Goal: Information Seeking & Learning: Learn about a topic

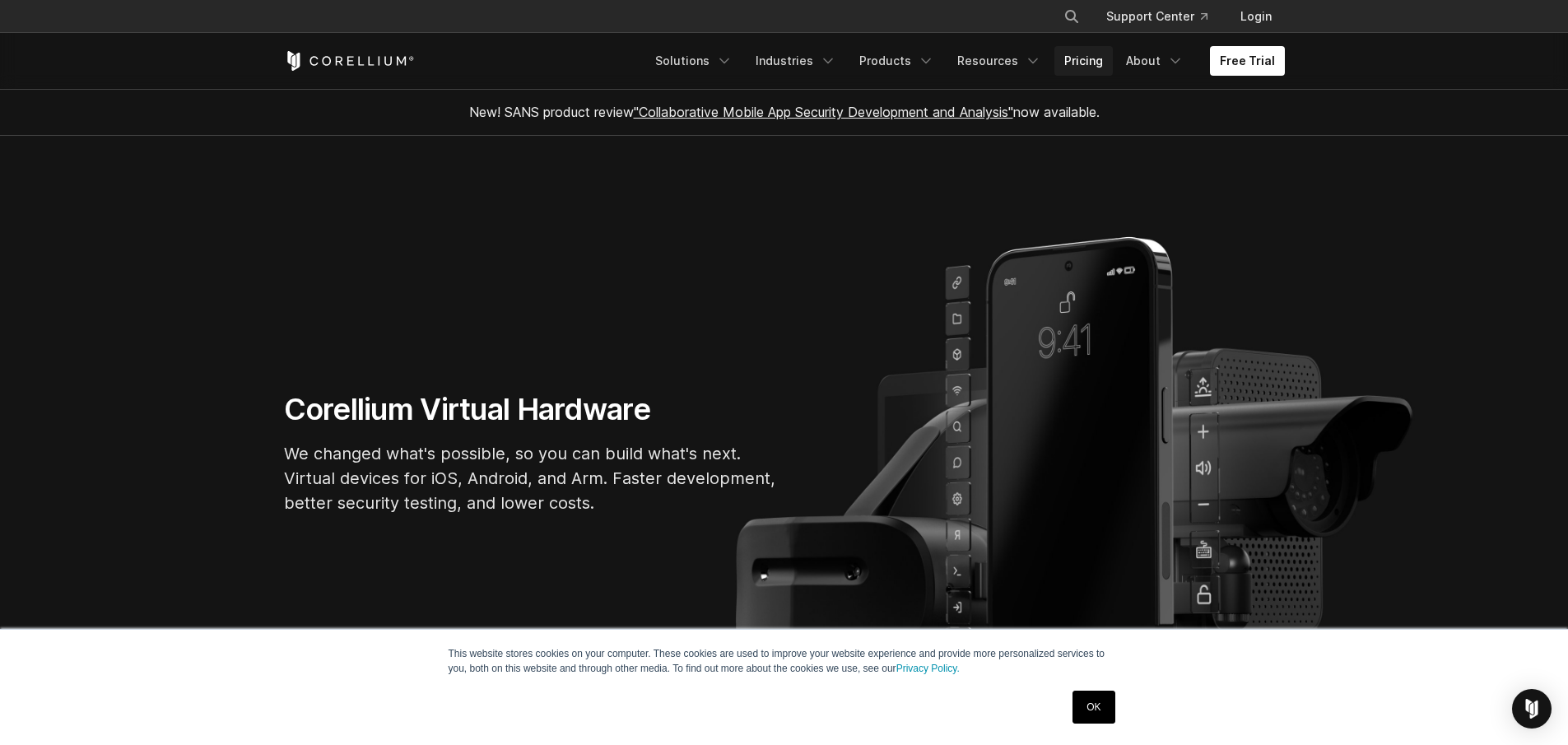
click at [1090, 65] on link "Pricing" at bounding box center [1083, 60] width 58 height 30
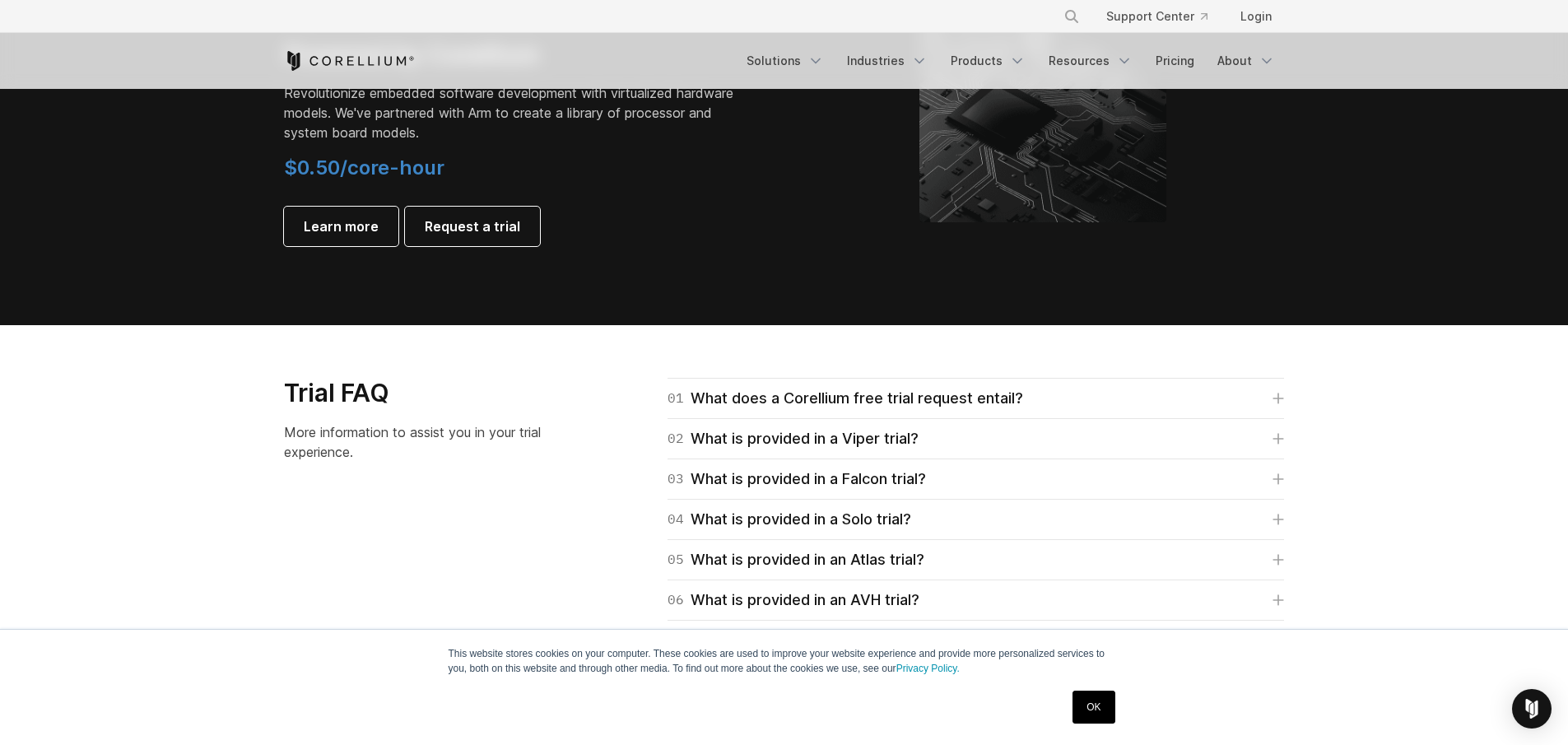
scroll to position [2165, 0]
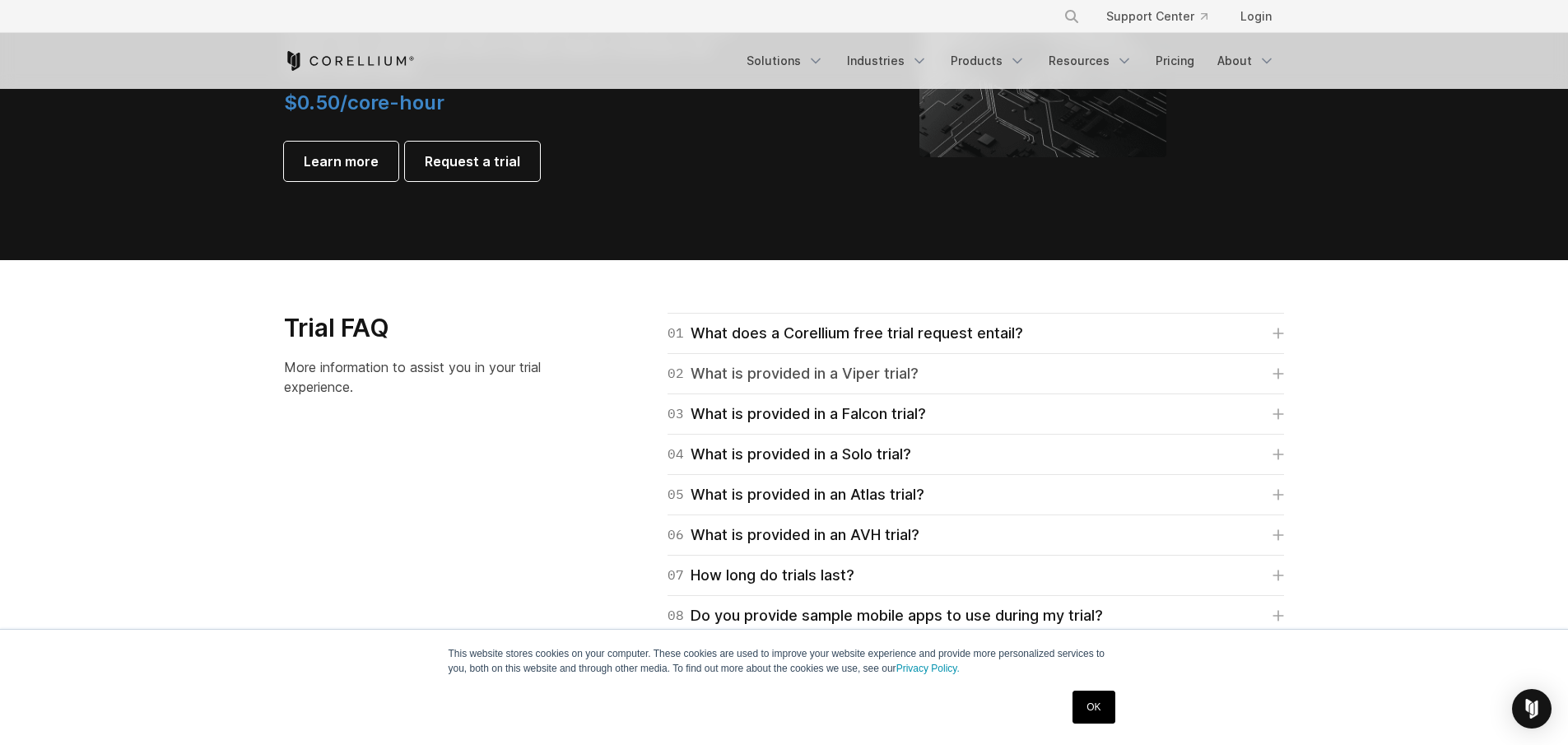
click at [1002, 375] on link "02 What is provided in a Viper trial?" at bounding box center [975, 373] width 616 height 23
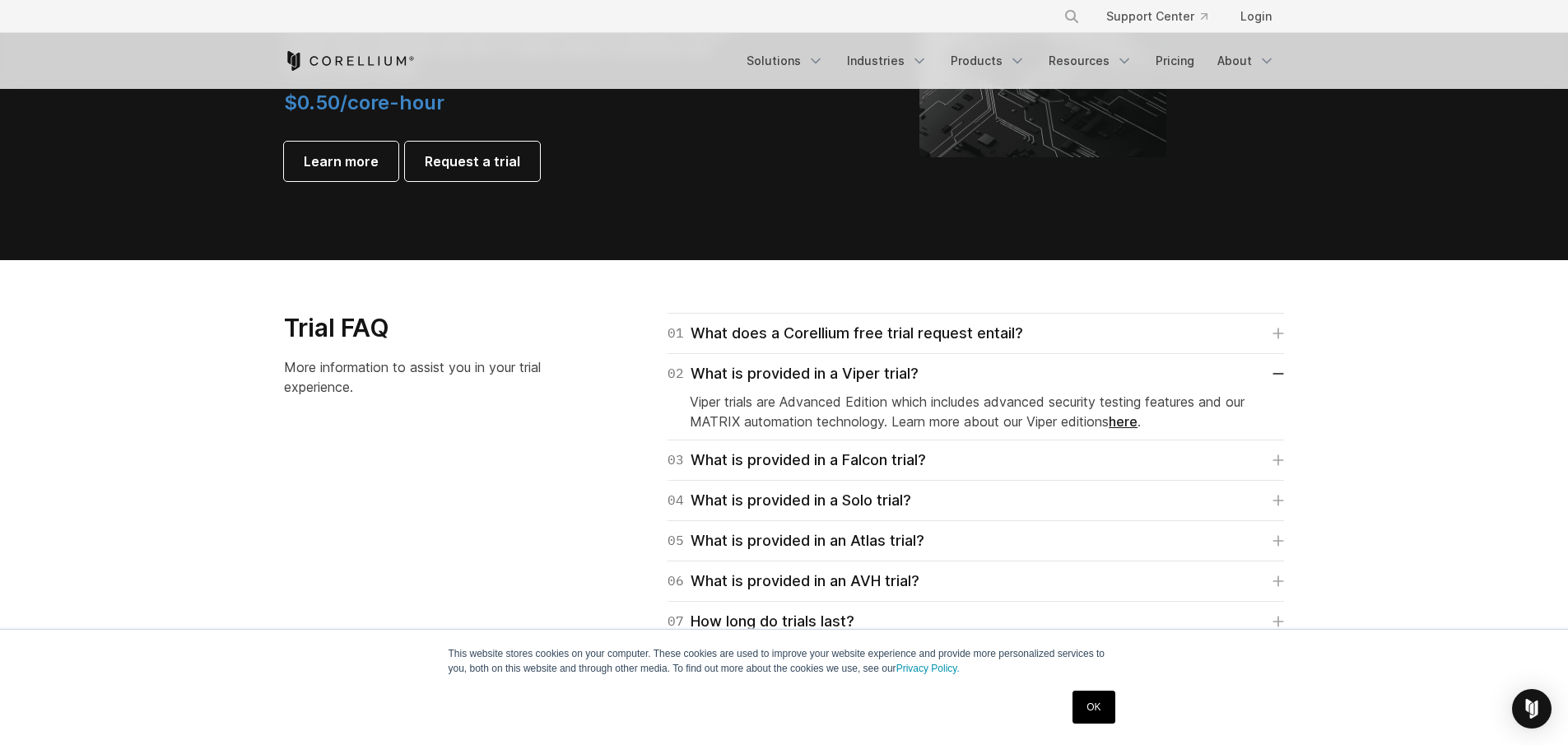
click at [1137, 425] on link "here" at bounding box center [1123, 421] width 29 height 16
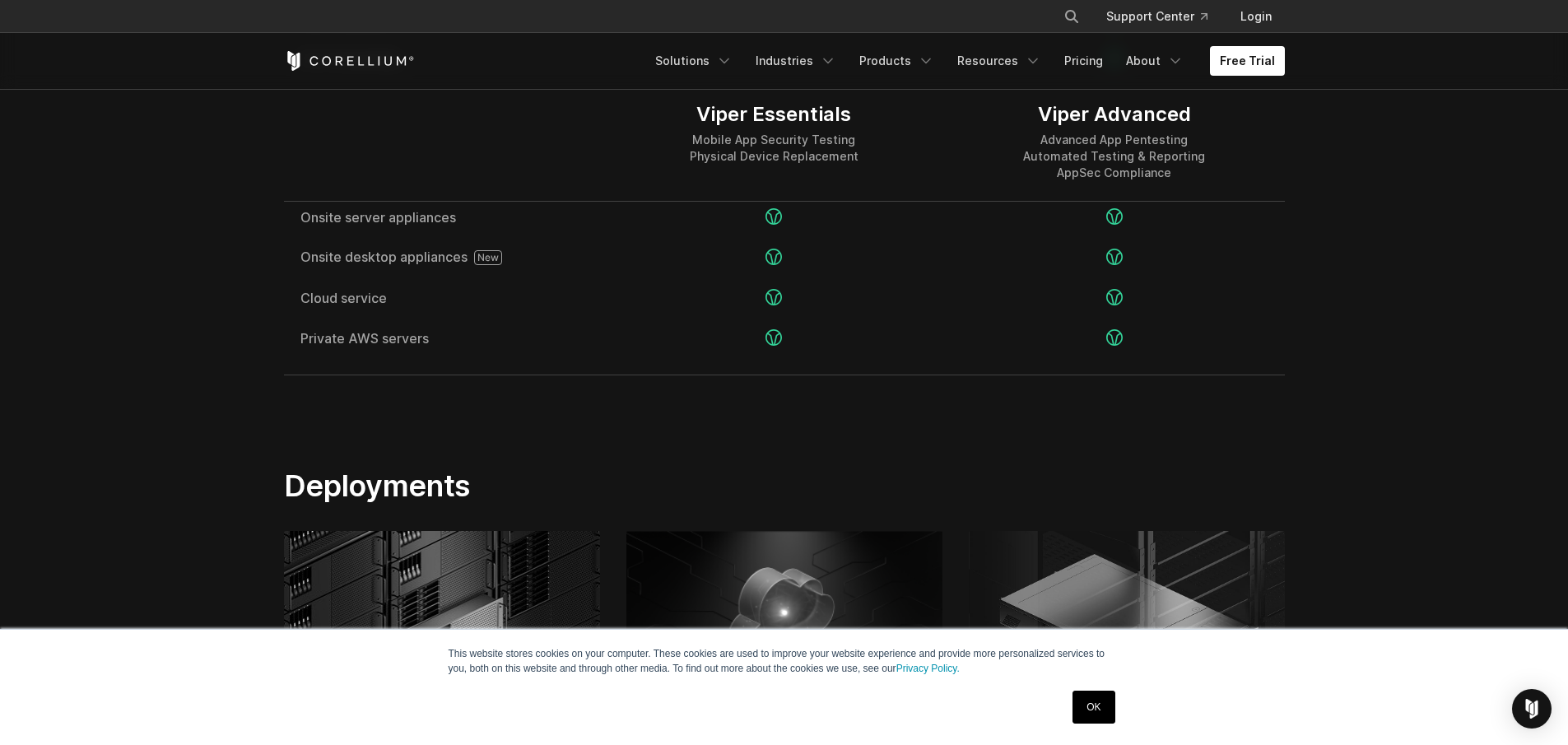
scroll to position [3181, 0]
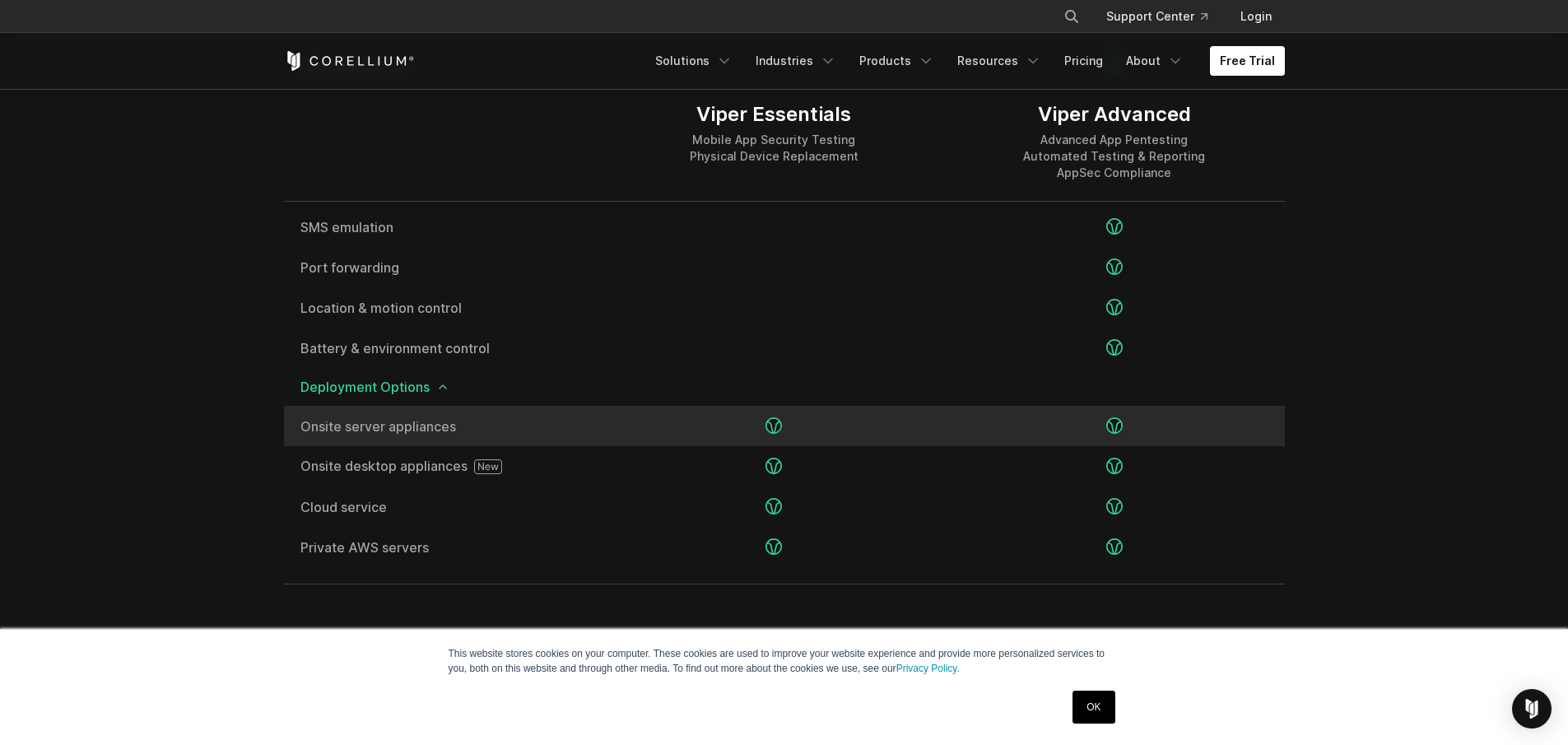
click at [1030, 431] on div at bounding box center [1113, 426] width 340 height 41
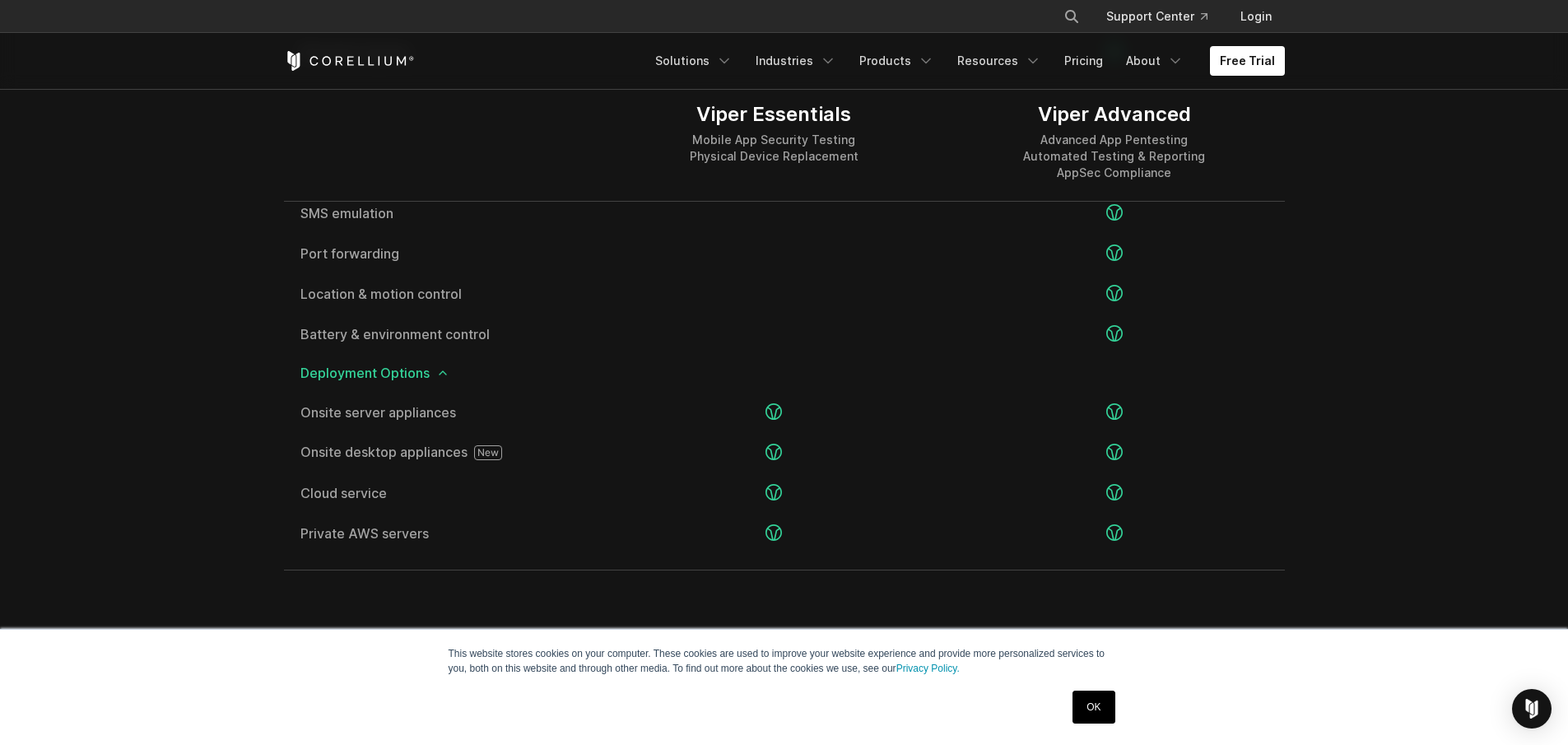
click at [444, 374] on icon at bounding box center [443, 373] width 14 height 14
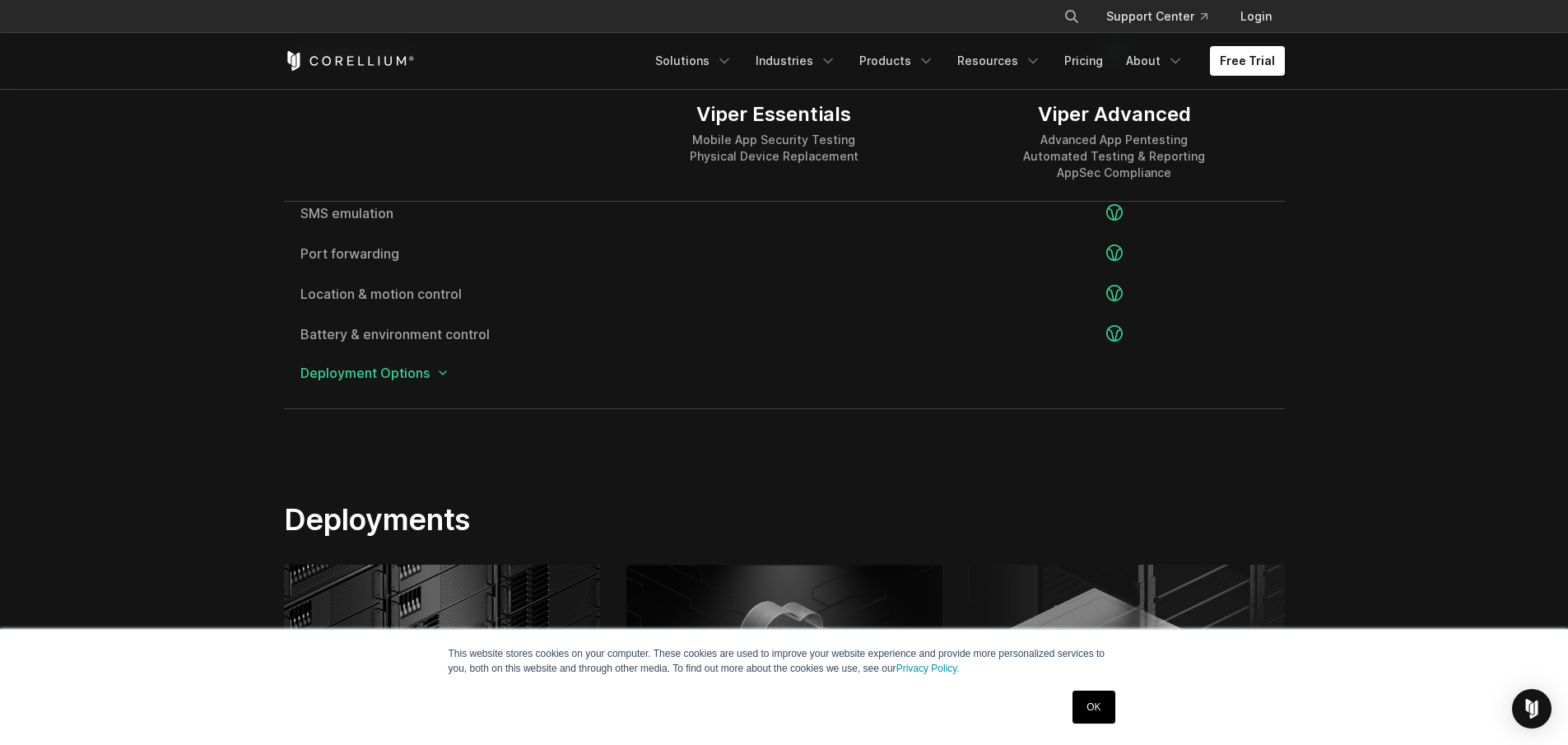
click at [444, 374] on icon at bounding box center [443, 373] width 14 height 14
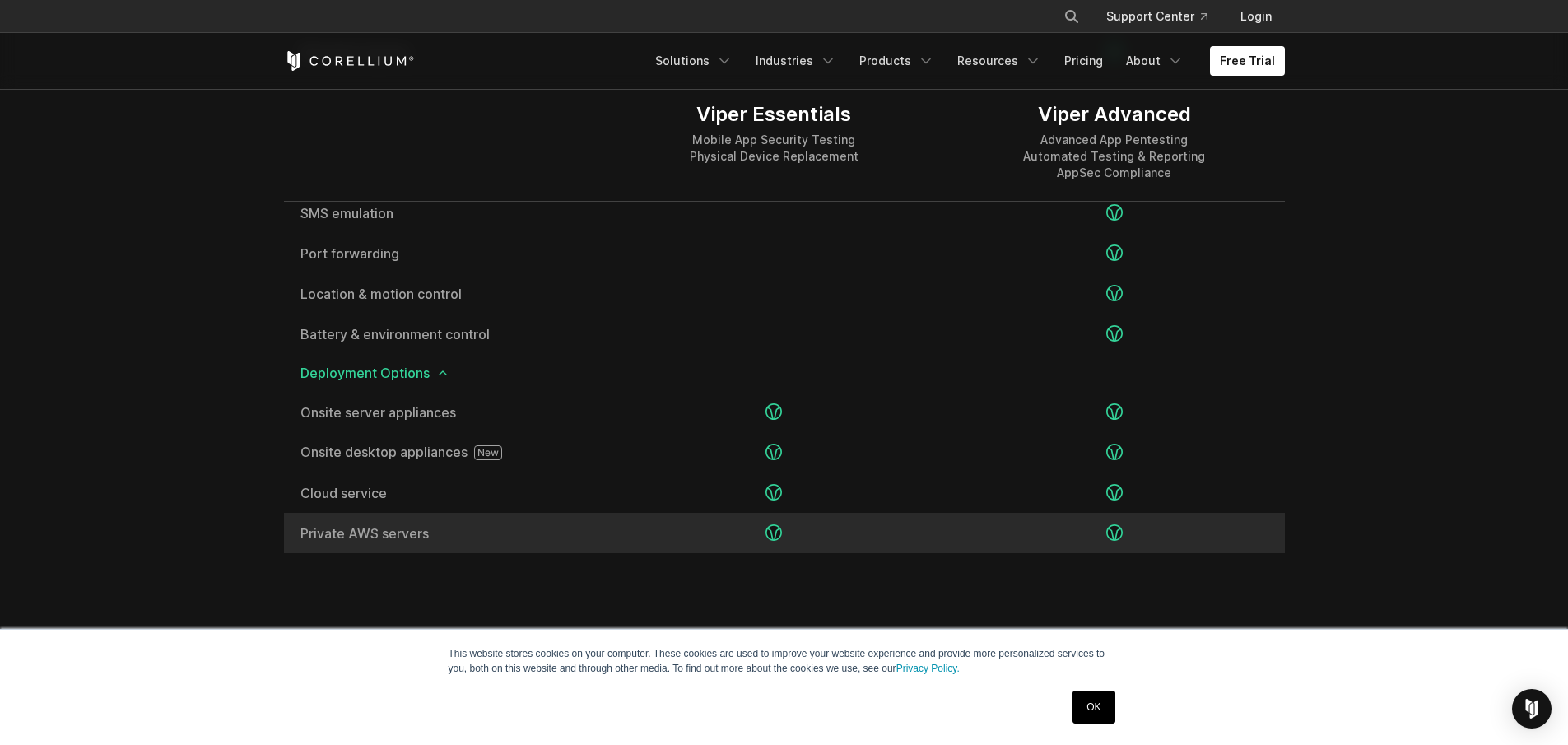
click at [981, 533] on div at bounding box center [1113, 533] width 340 height 41
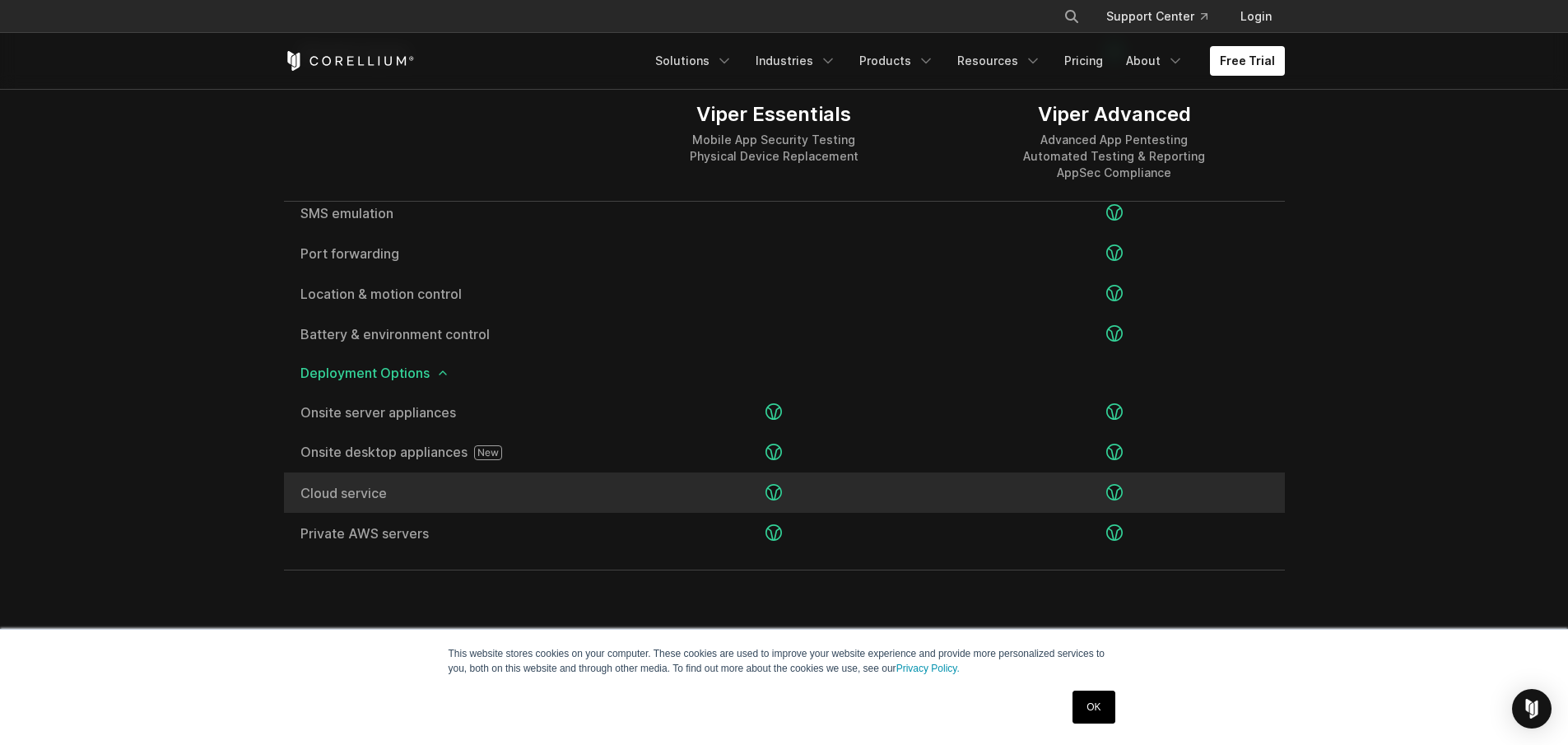
click at [971, 504] on div at bounding box center [1113, 493] width 340 height 41
click at [964, 488] on div at bounding box center [1113, 493] width 340 height 41
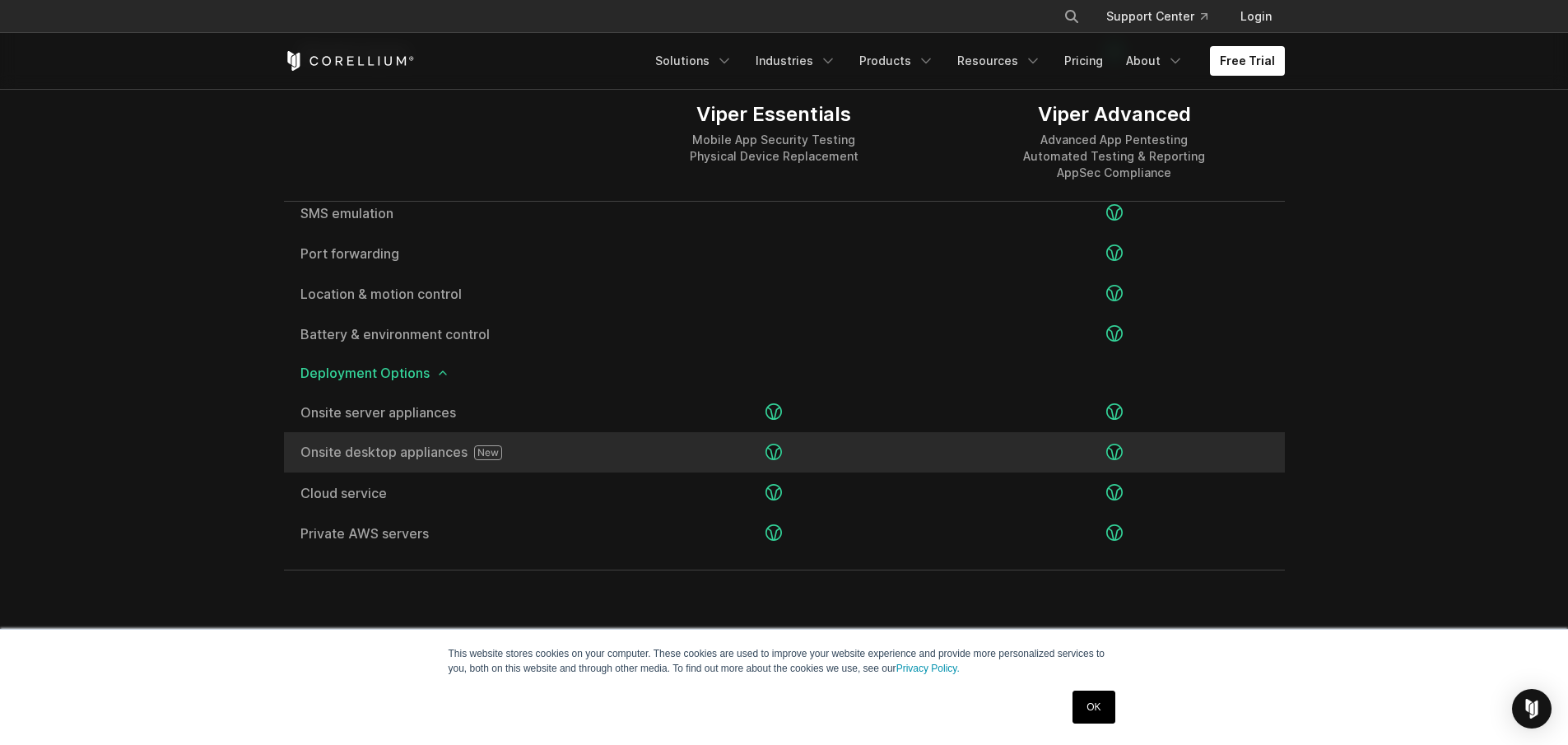
click at [941, 450] on div at bounding box center [773, 452] width 340 height 41
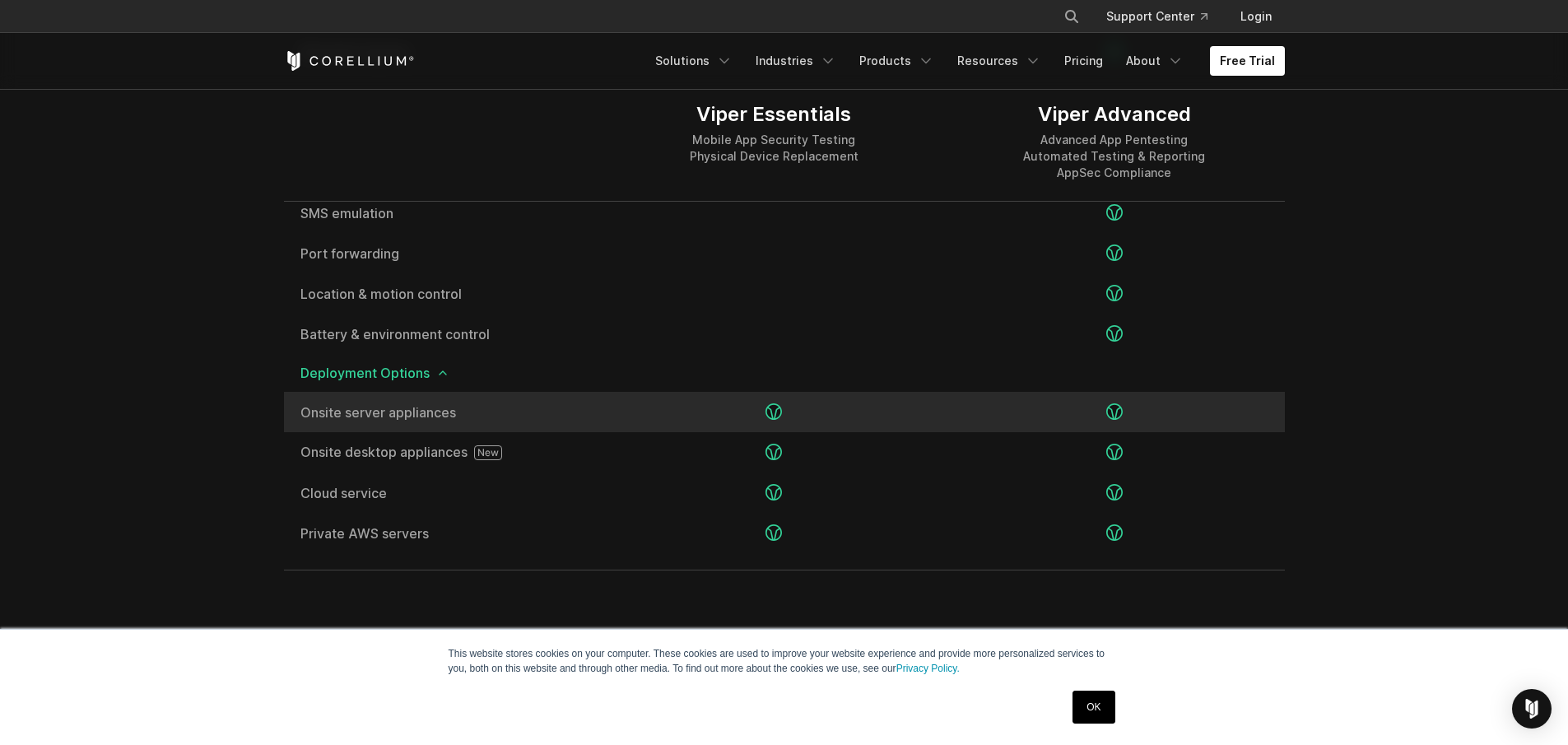
click at [944, 406] on div at bounding box center [1113, 412] width 340 height 41
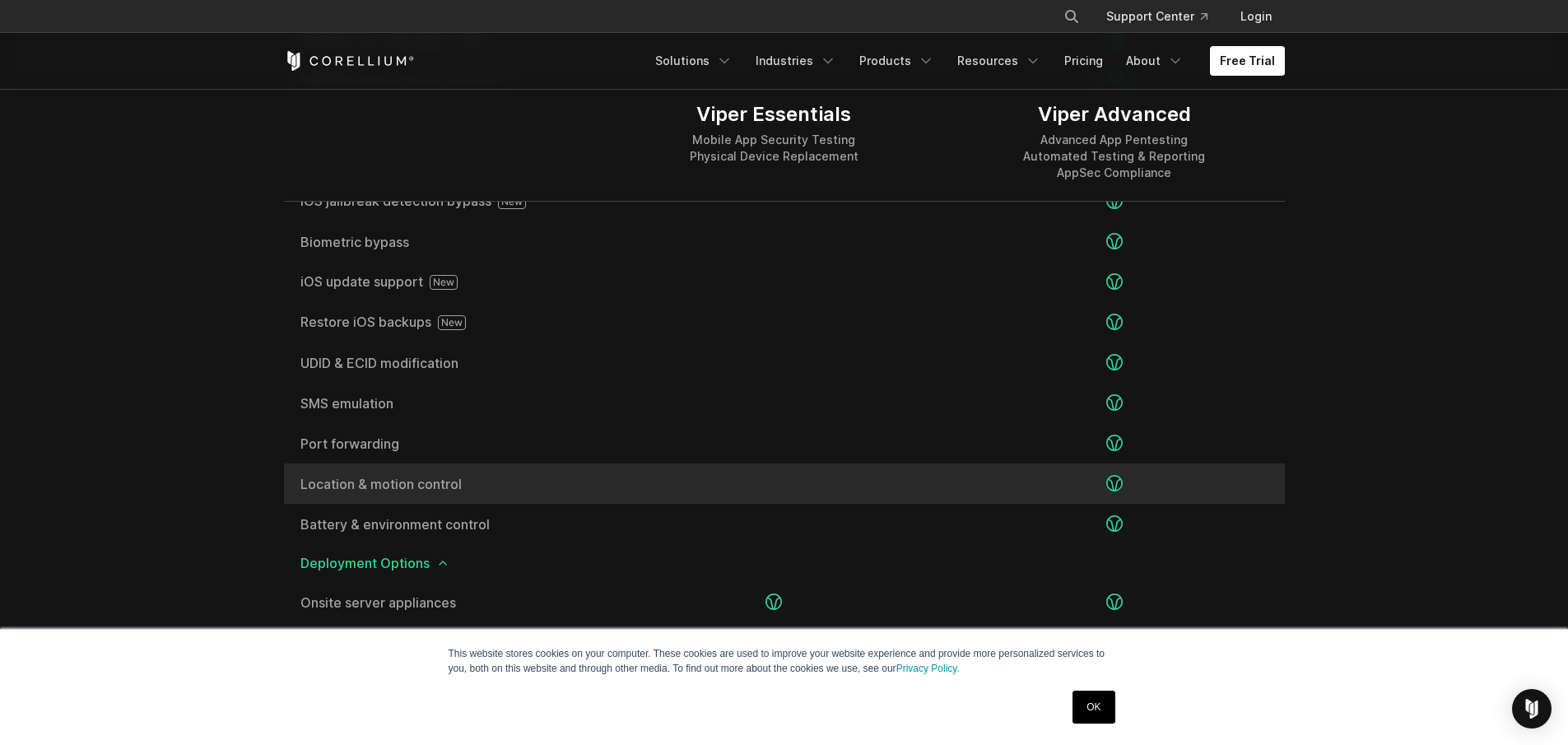
click at [927, 480] on div at bounding box center [773, 483] width 340 height 41
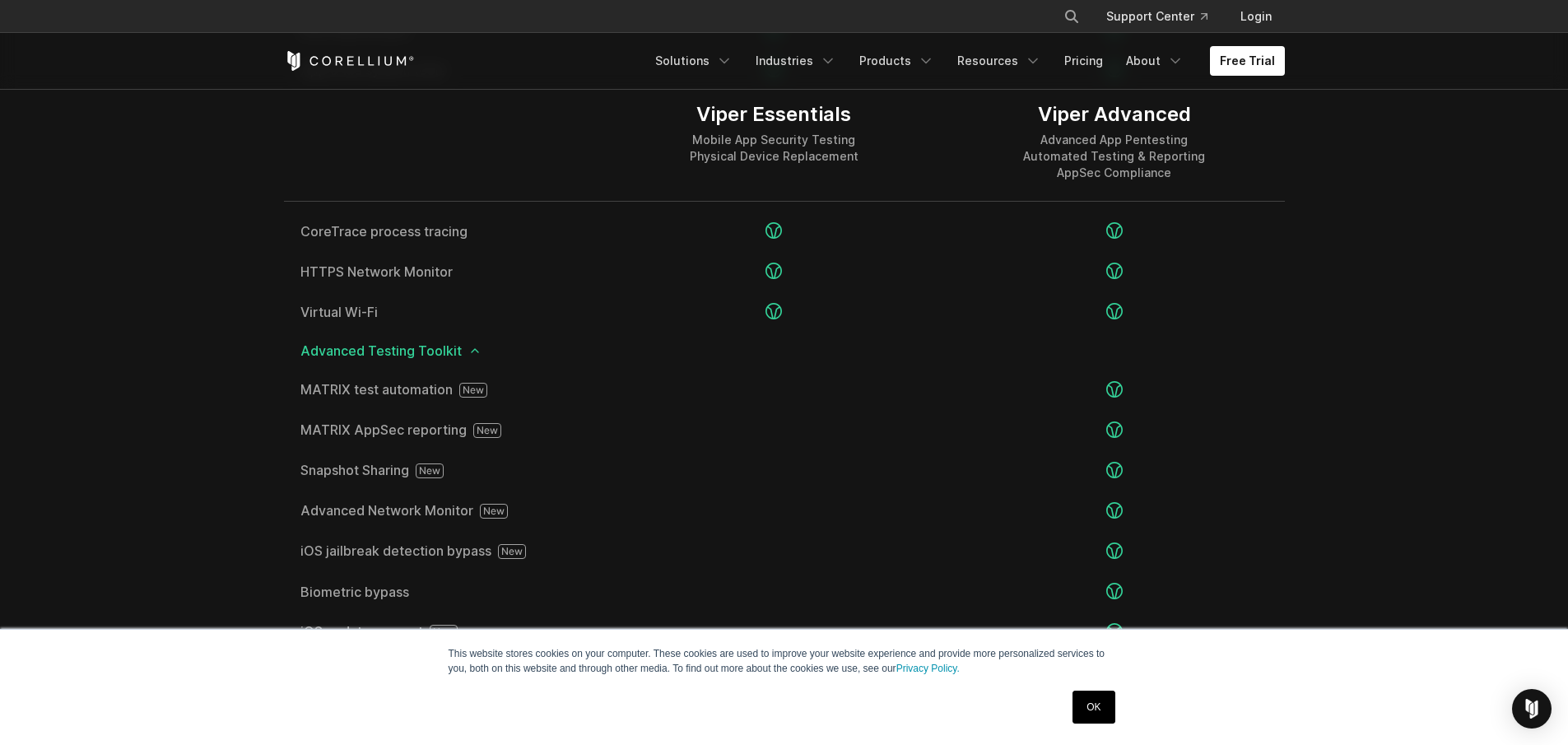
scroll to position [2646, 0]
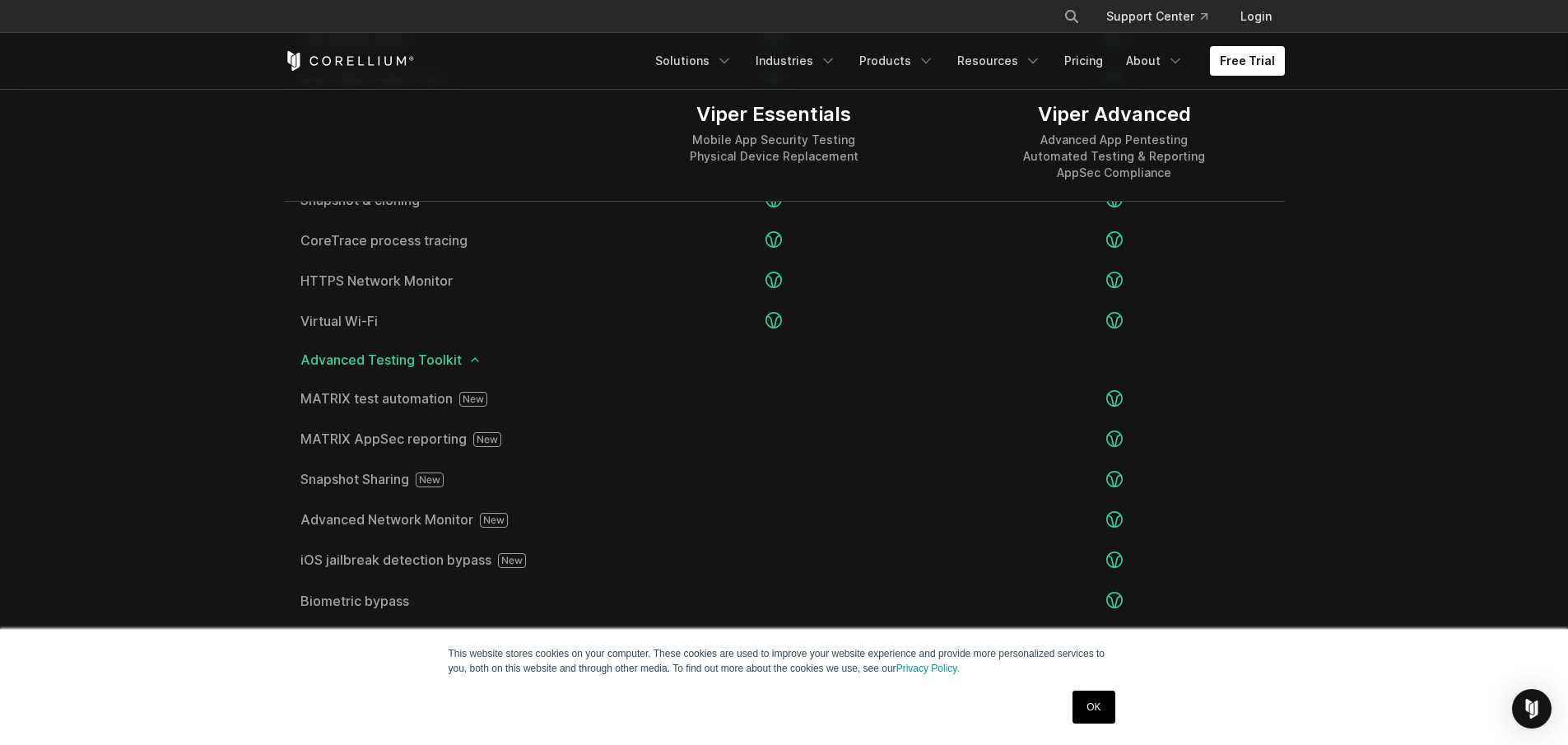
click at [841, 341] on div "Advanced Testing Toolkit" at bounding box center [784, 359] width 1001 height 38
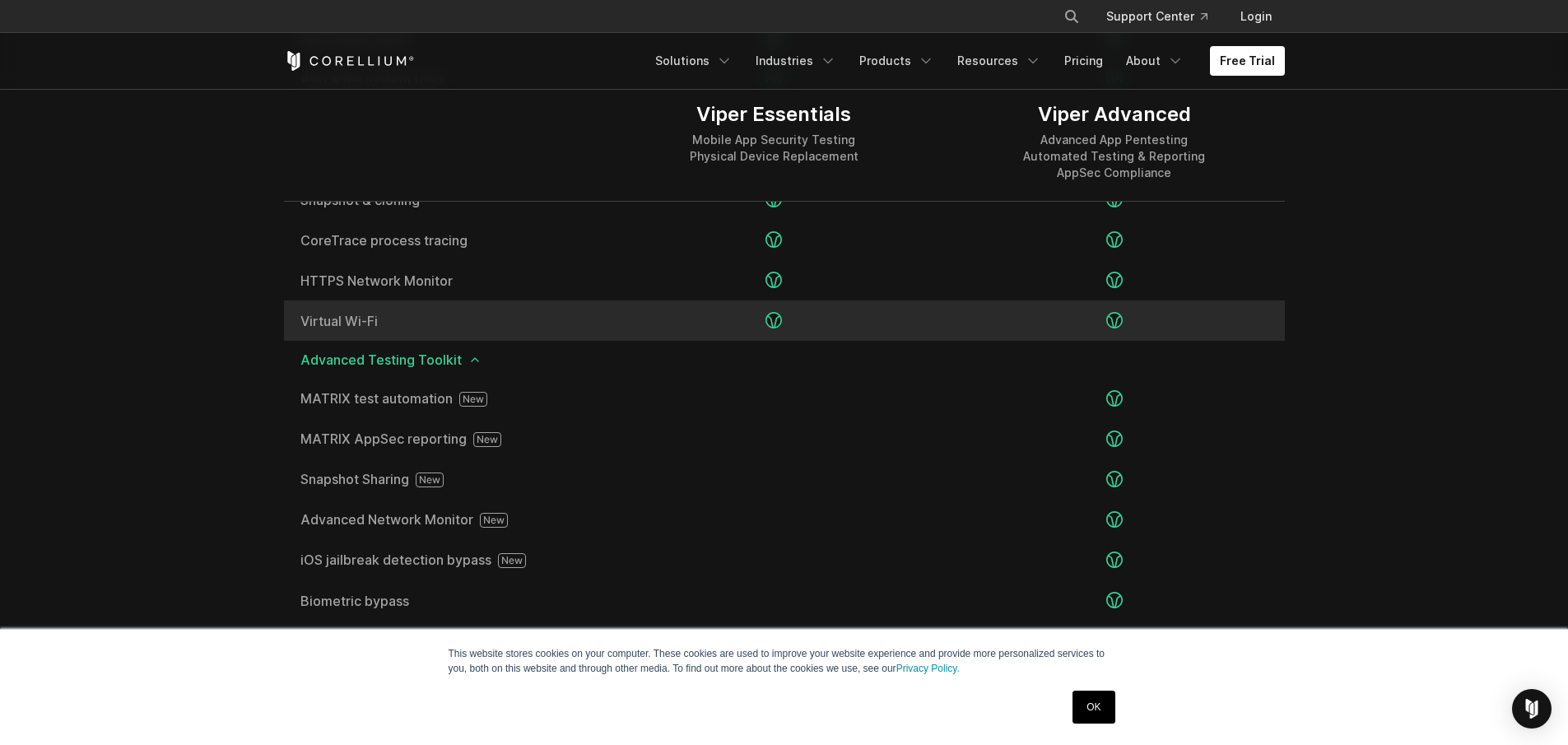
click at [837, 321] on div at bounding box center [773, 321] width 340 height 41
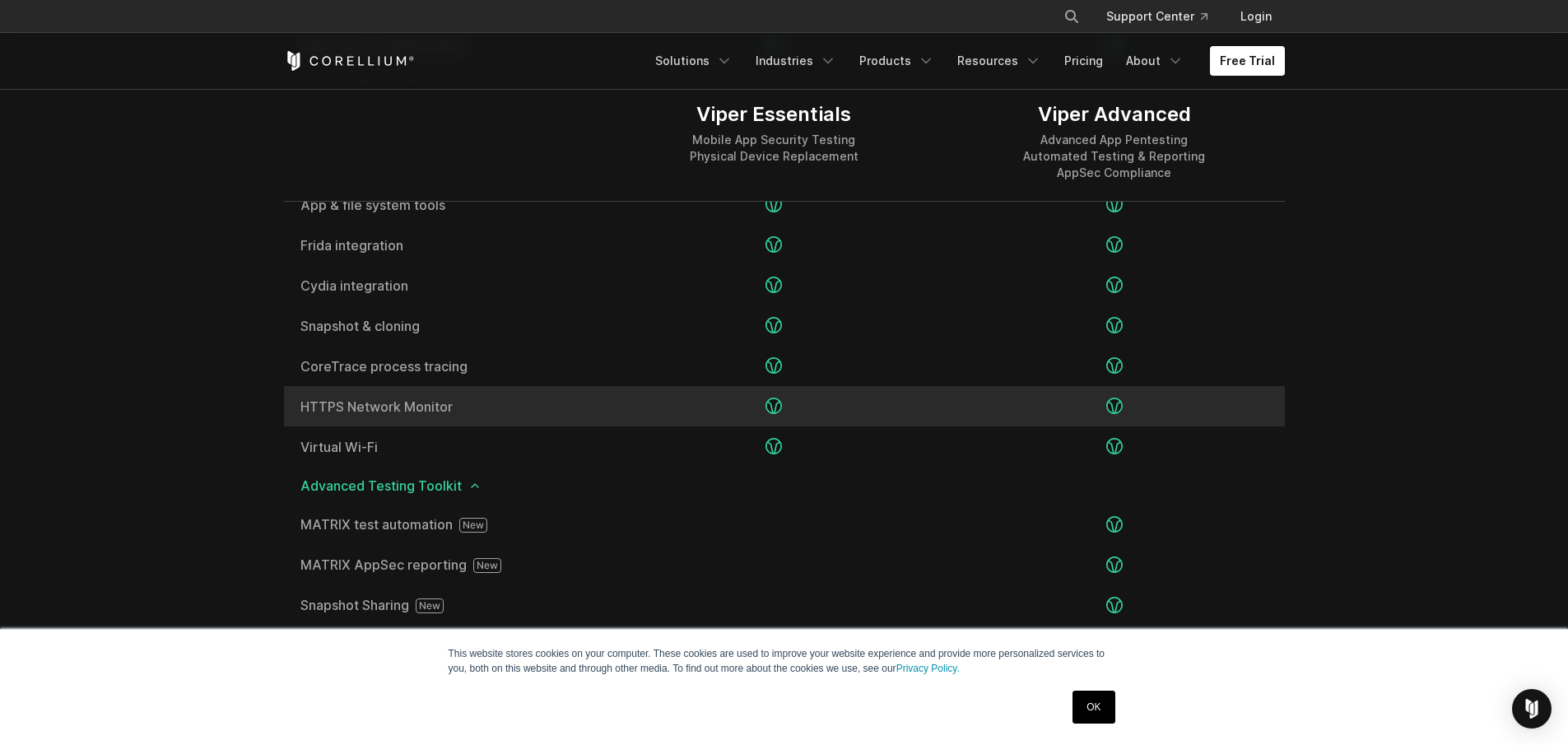
click at [836, 390] on div at bounding box center [773, 406] width 340 height 41
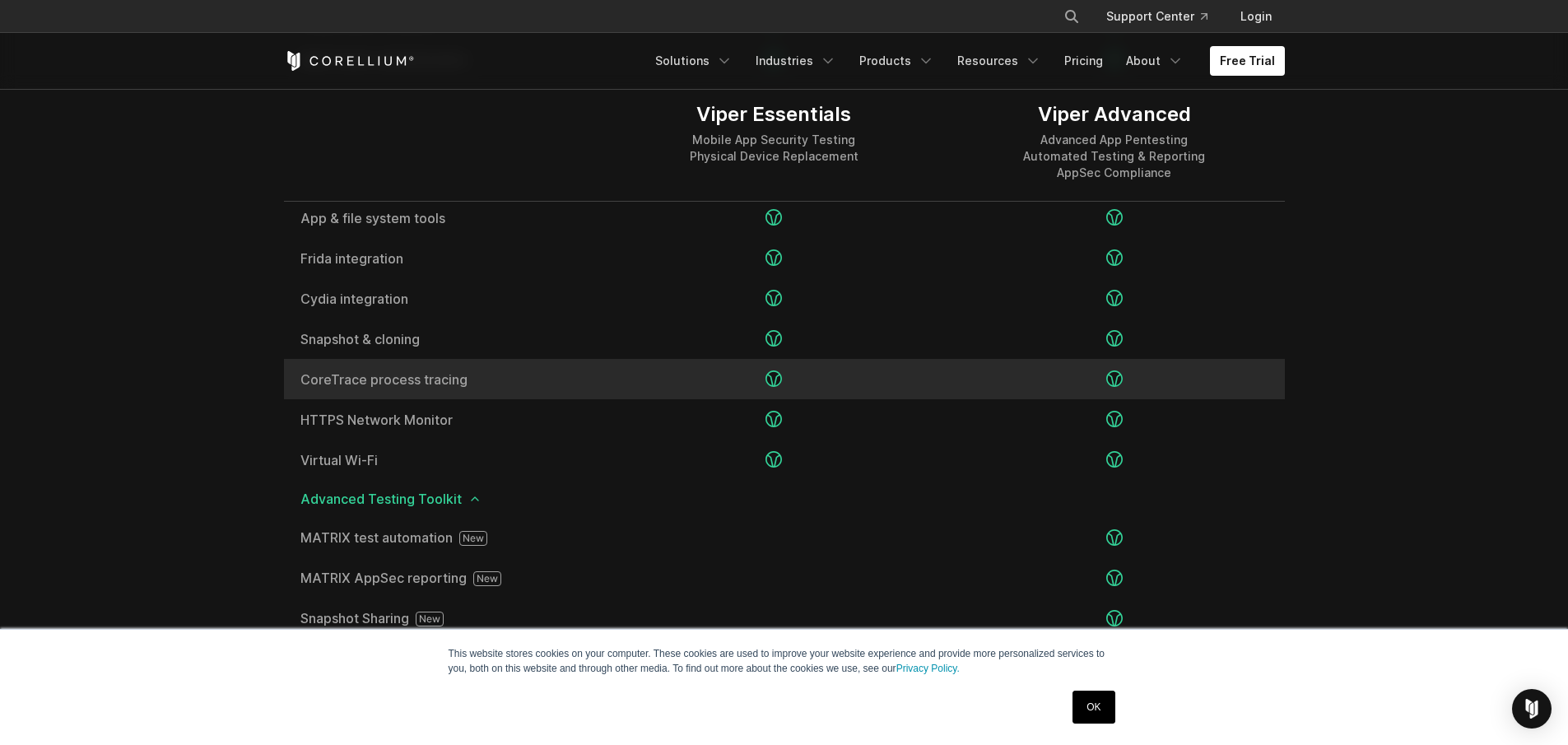
click at [836, 389] on div at bounding box center [773, 379] width 340 height 41
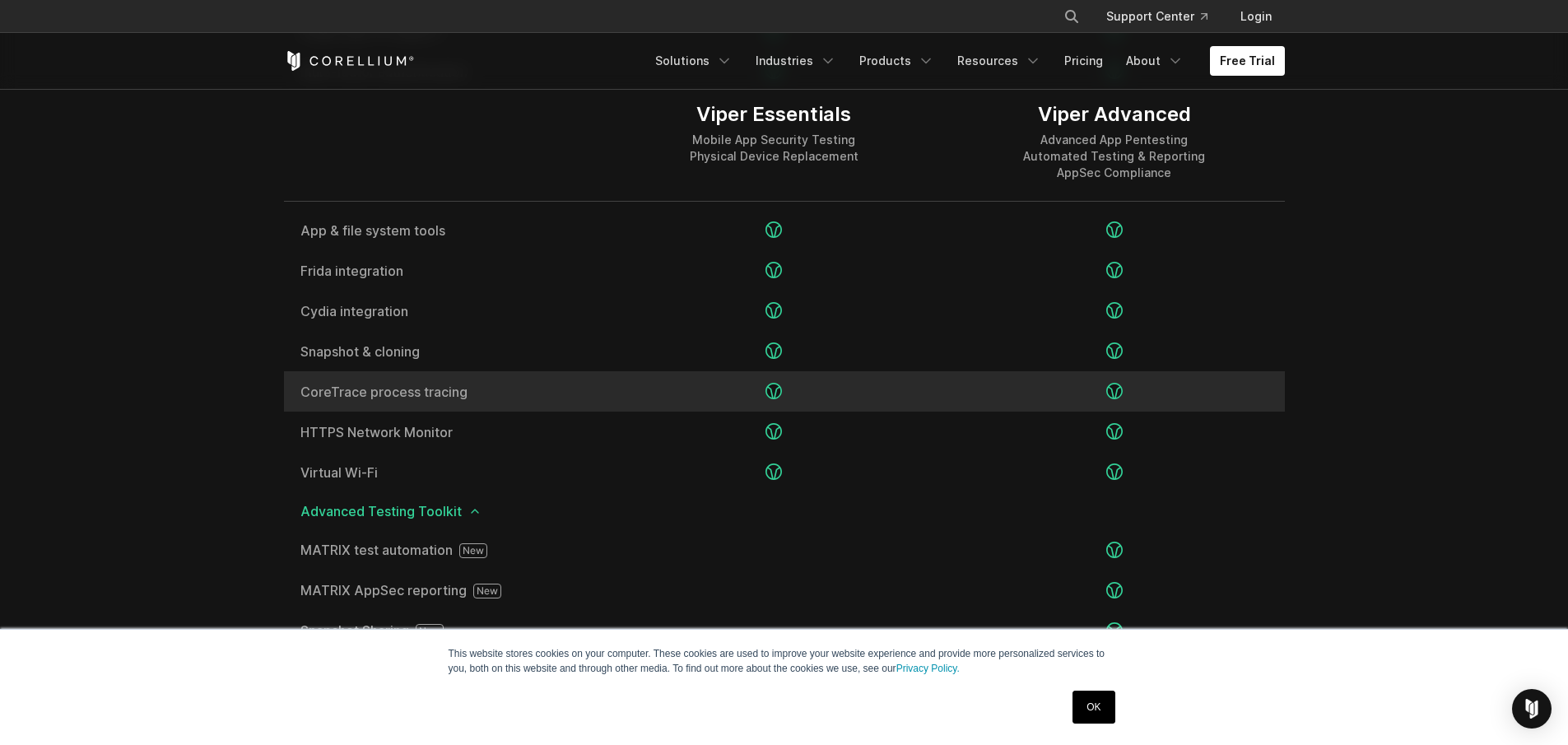
click at [826, 374] on div at bounding box center [773, 391] width 340 height 41
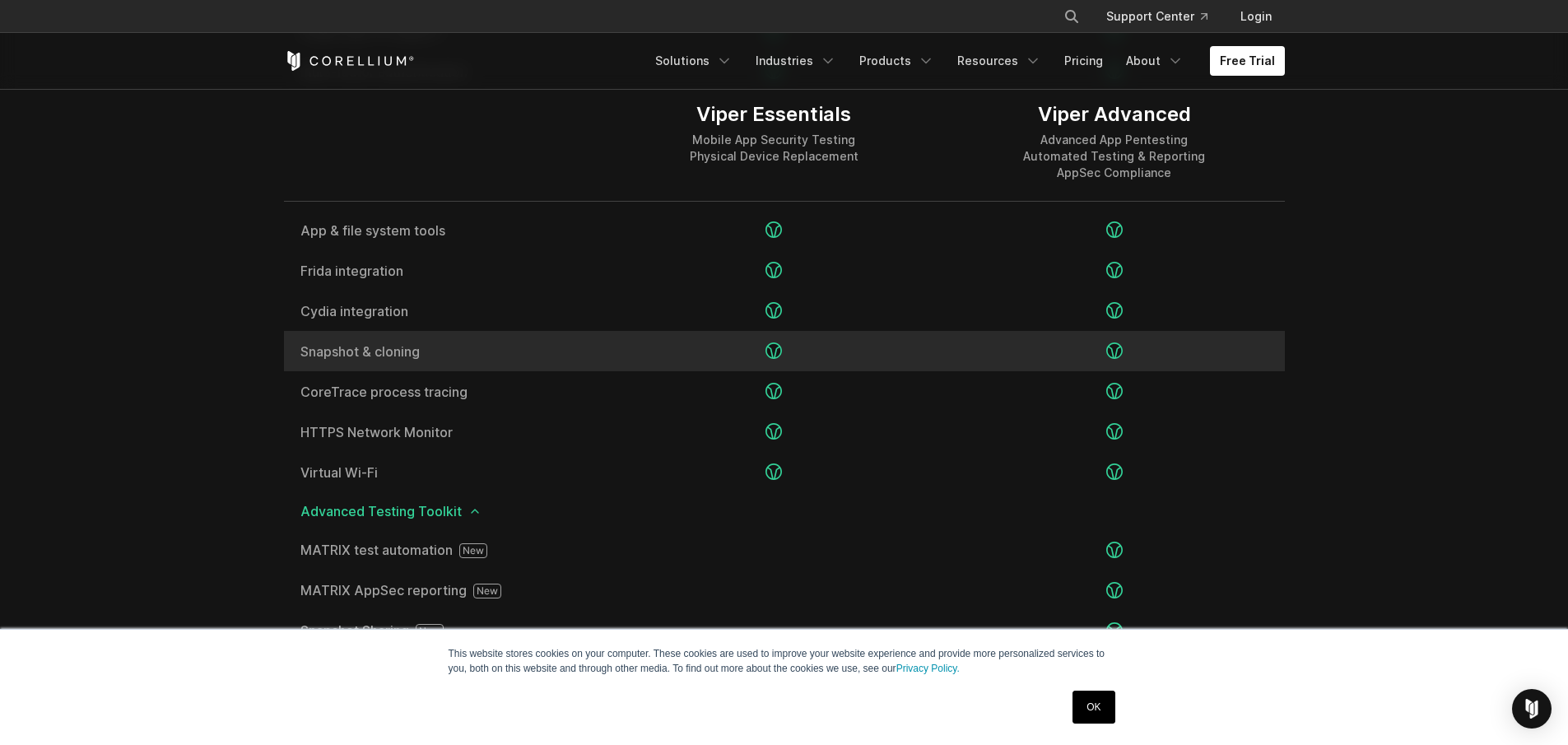
click at [830, 356] on div at bounding box center [773, 351] width 340 height 41
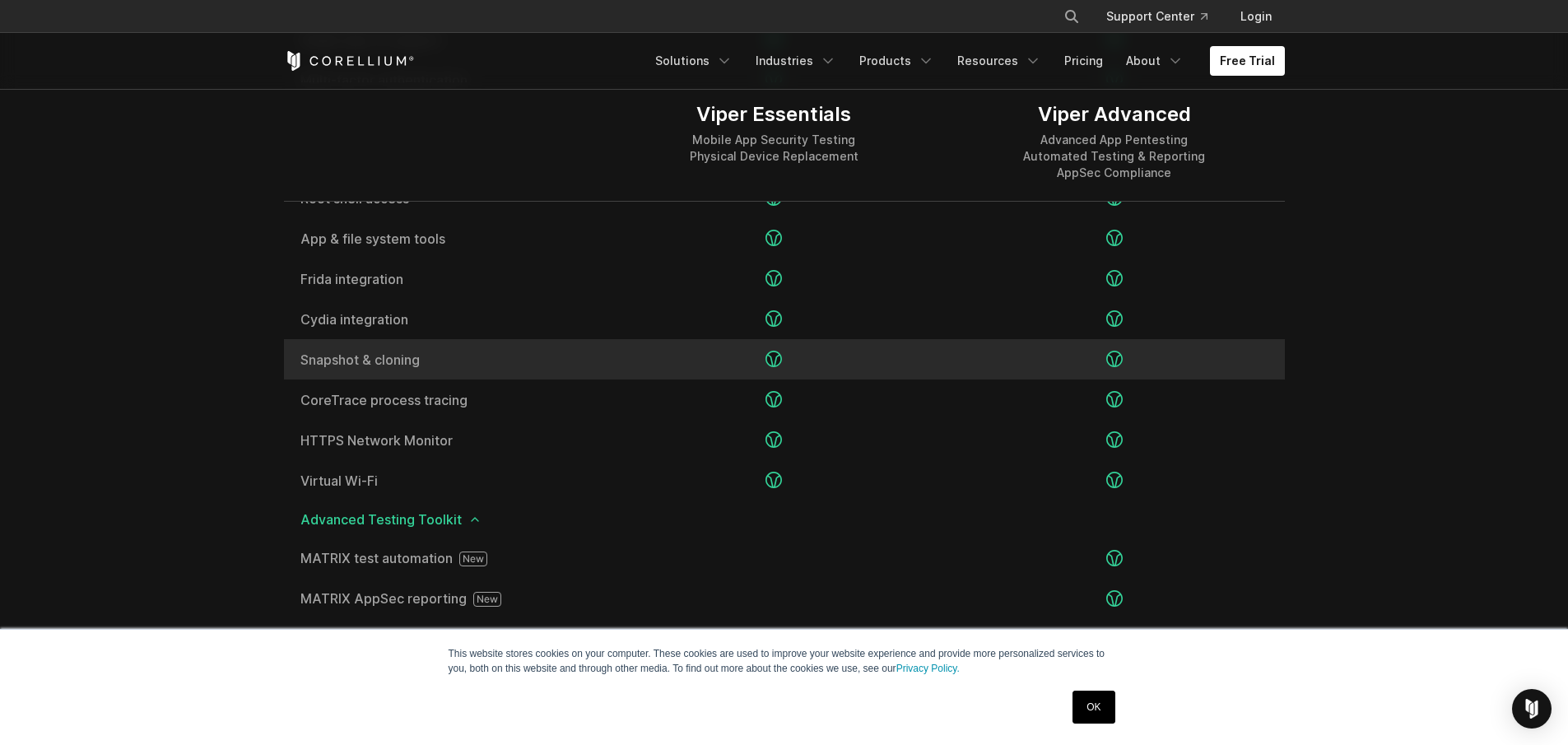
click at [830, 344] on div at bounding box center [773, 359] width 340 height 41
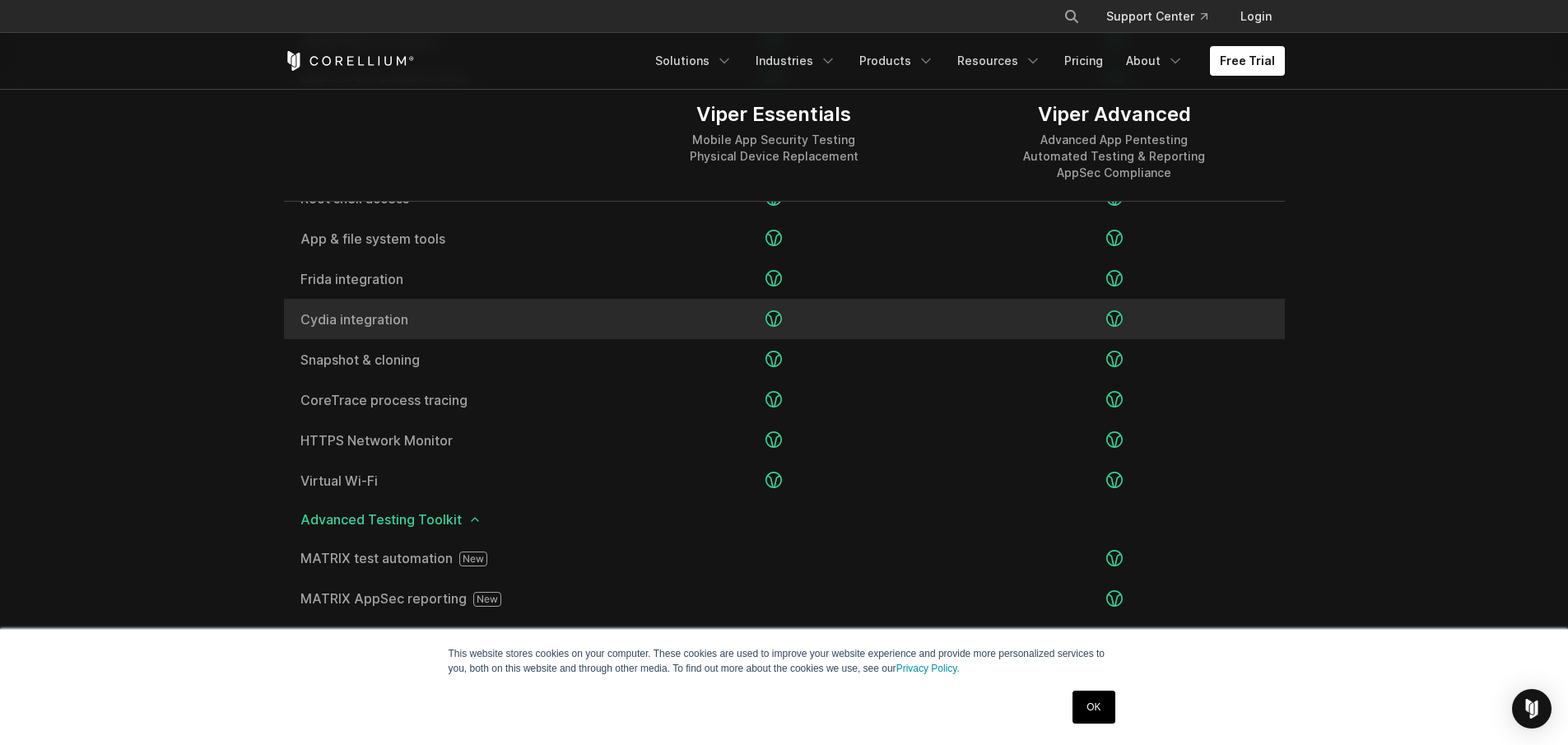
click at [833, 323] on div at bounding box center [773, 319] width 340 height 41
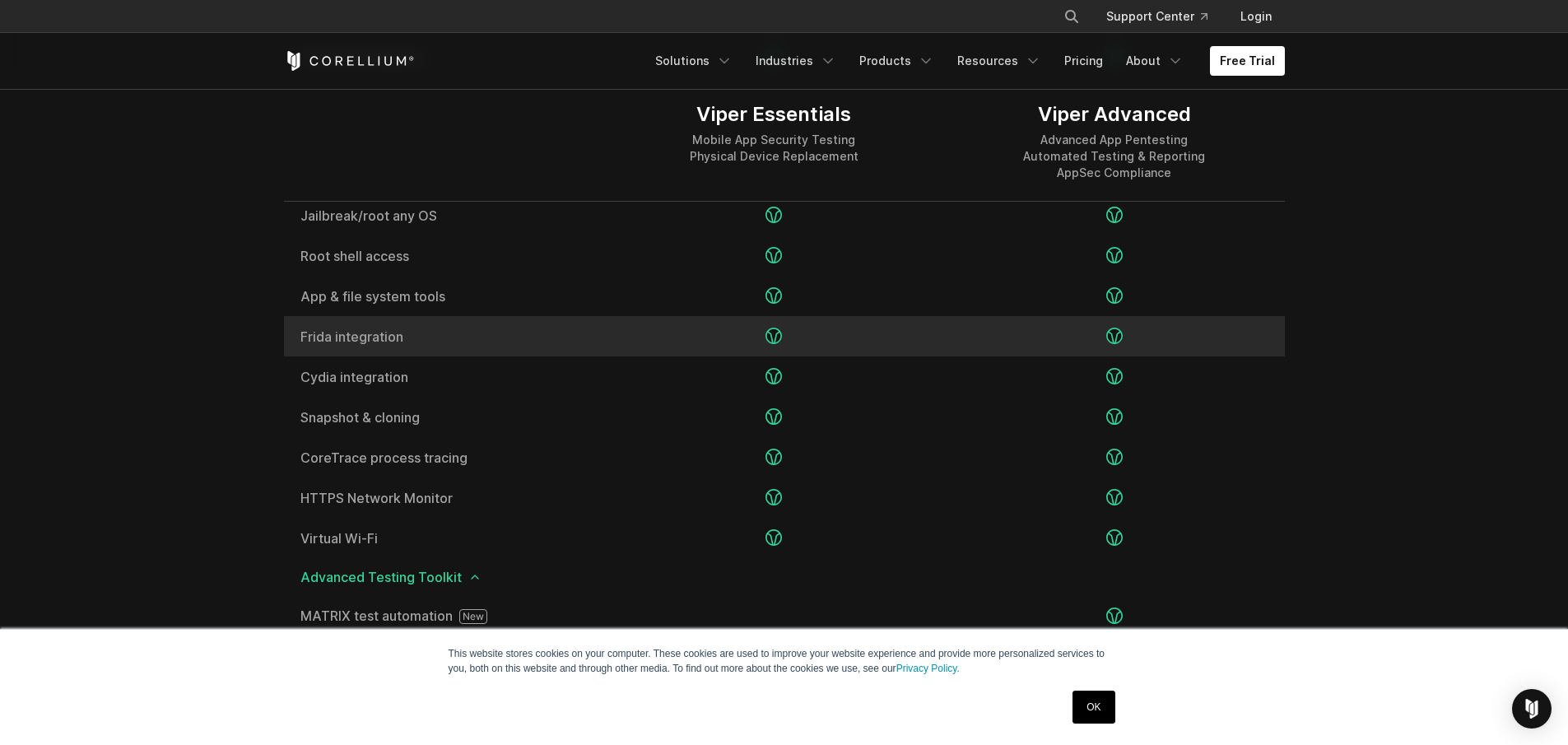
click at [831, 349] on div at bounding box center [773, 336] width 340 height 41
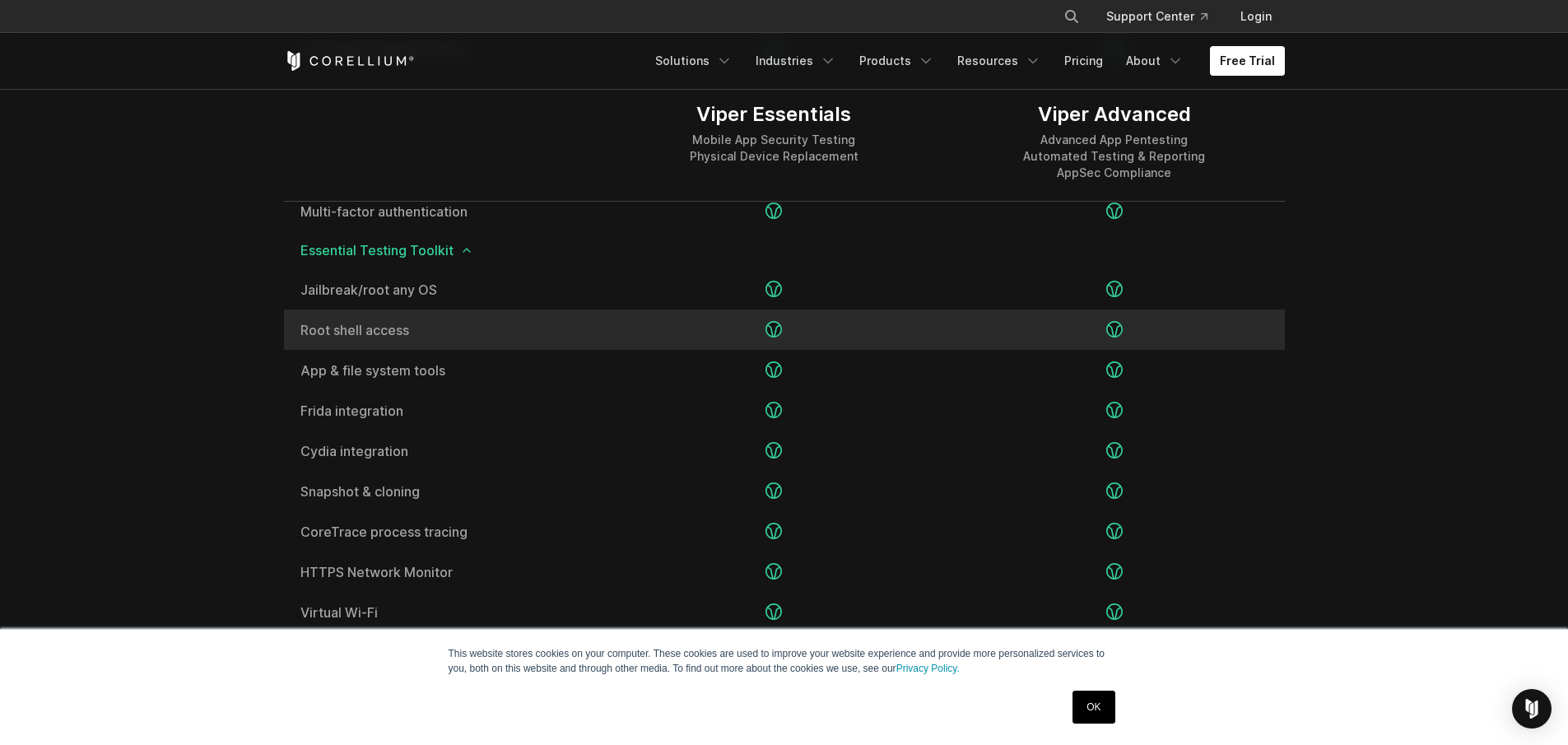
click at [833, 331] on div at bounding box center [773, 329] width 340 height 41
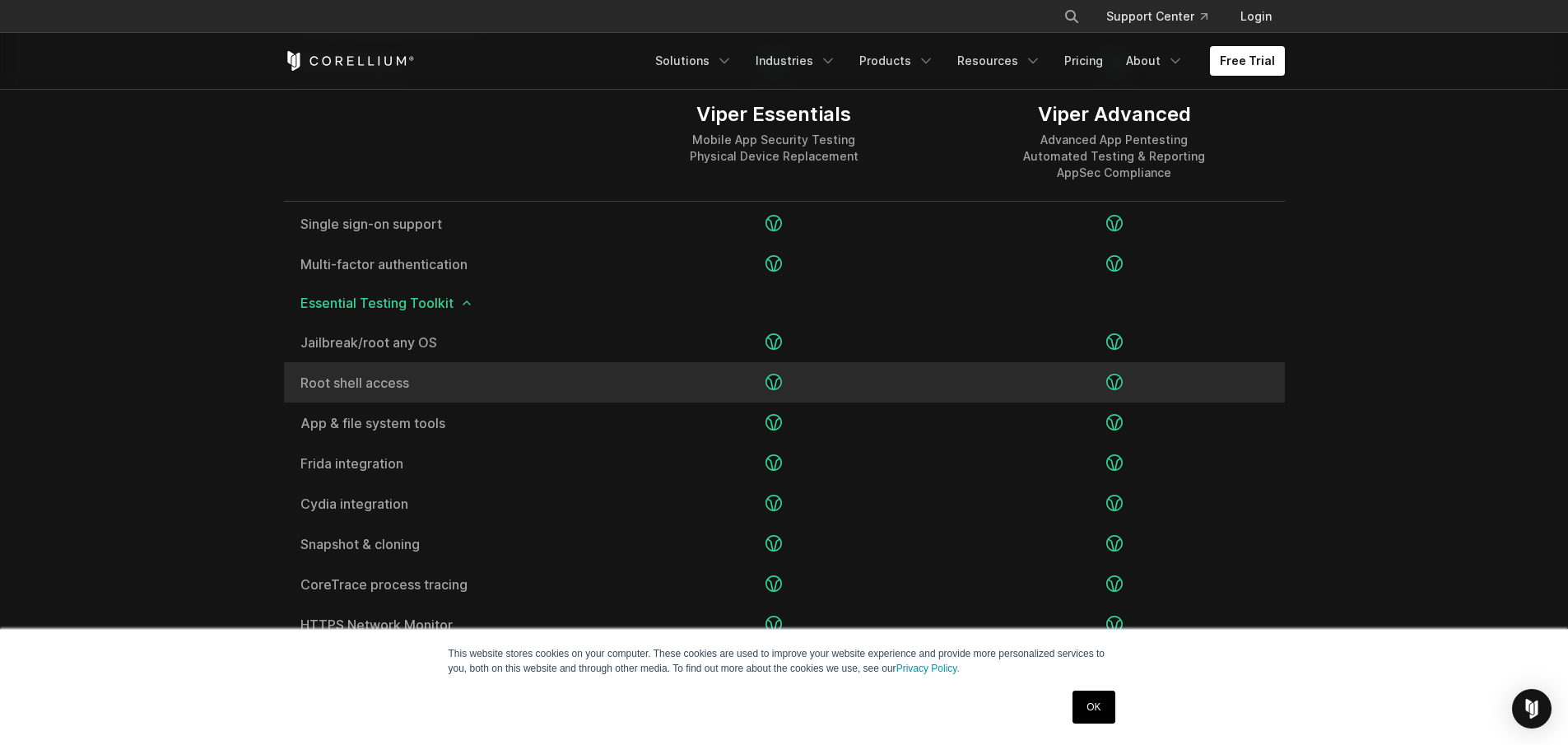
click at [831, 340] on div at bounding box center [773, 342] width 340 height 41
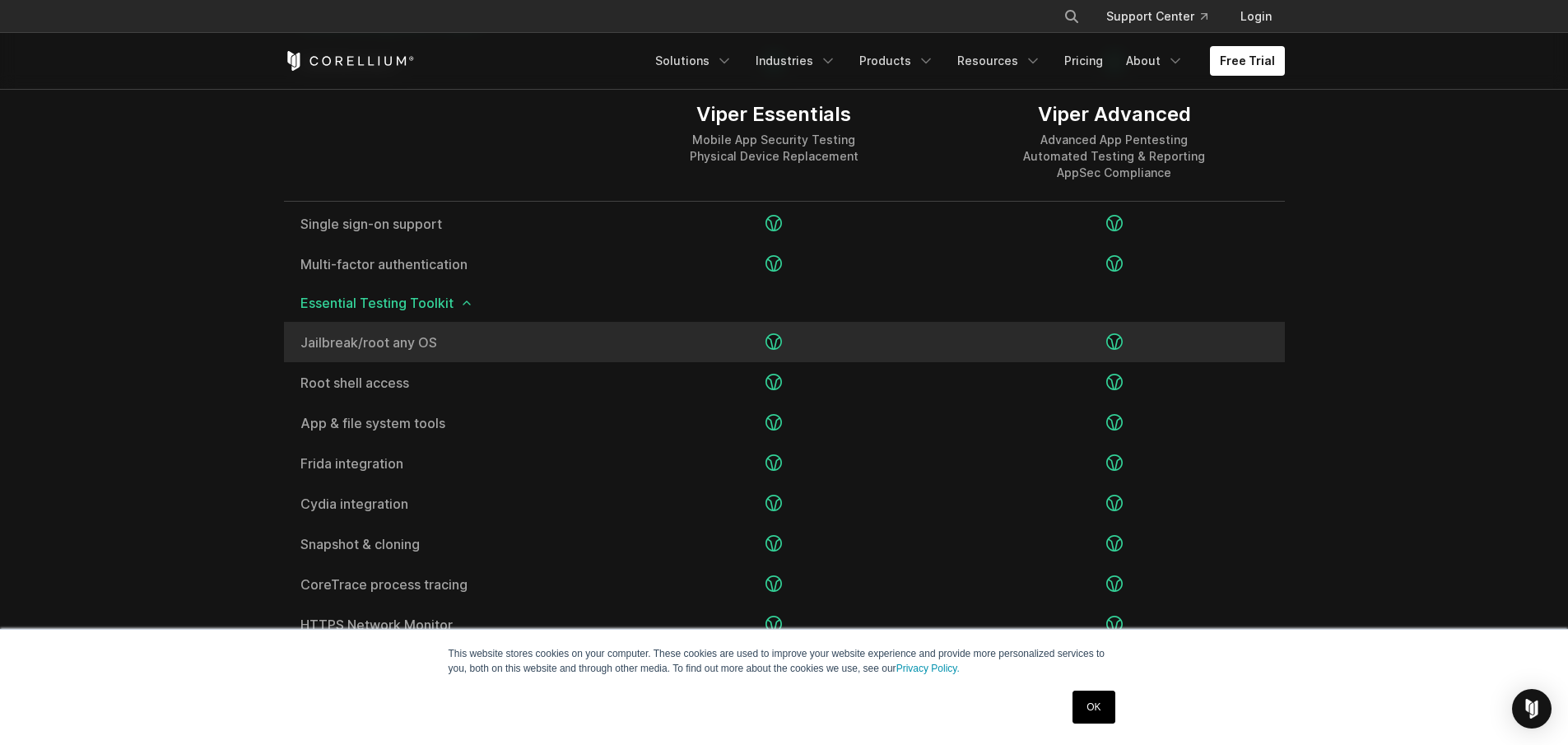
scroll to position [2098, 0]
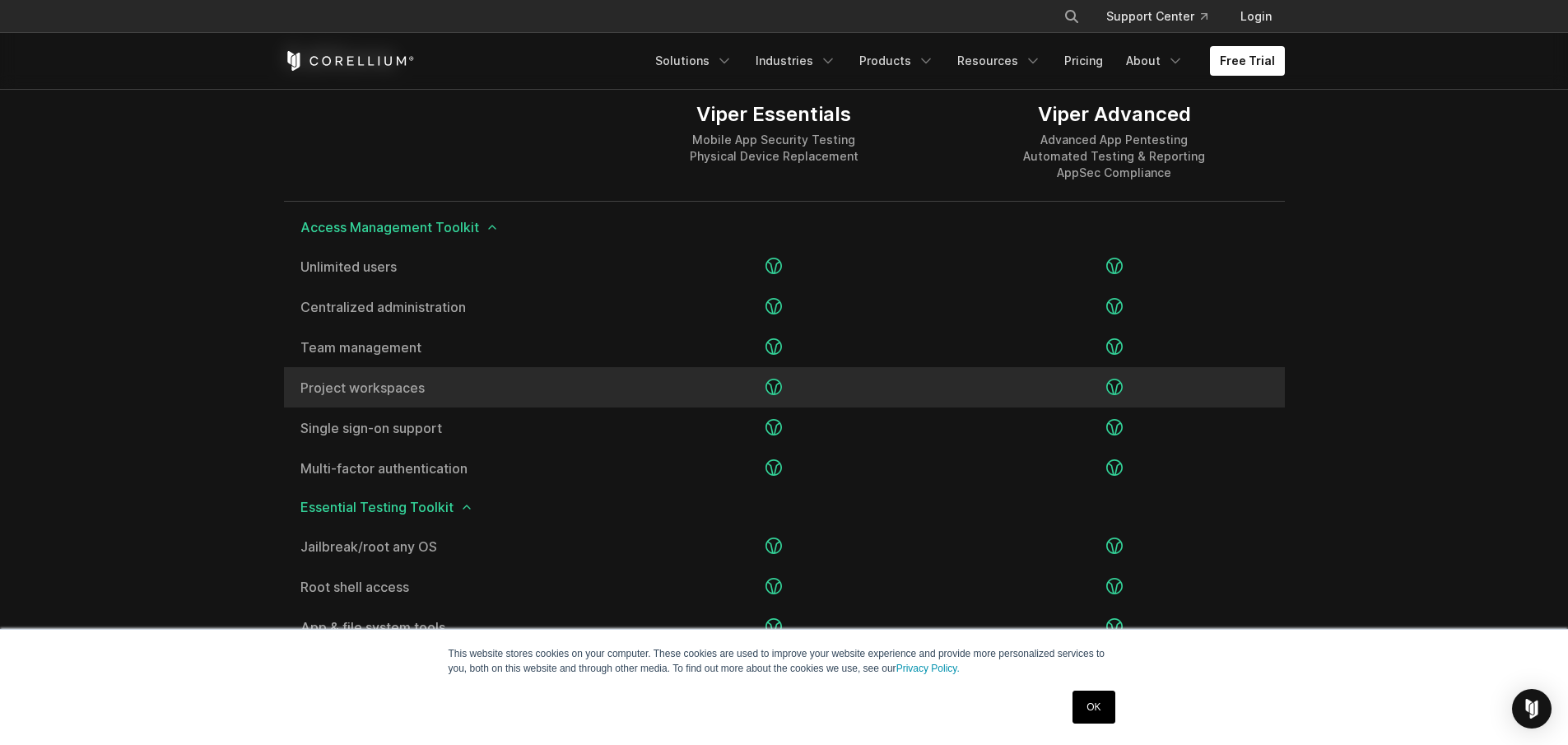
click at [823, 400] on div at bounding box center [773, 387] width 340 height 41
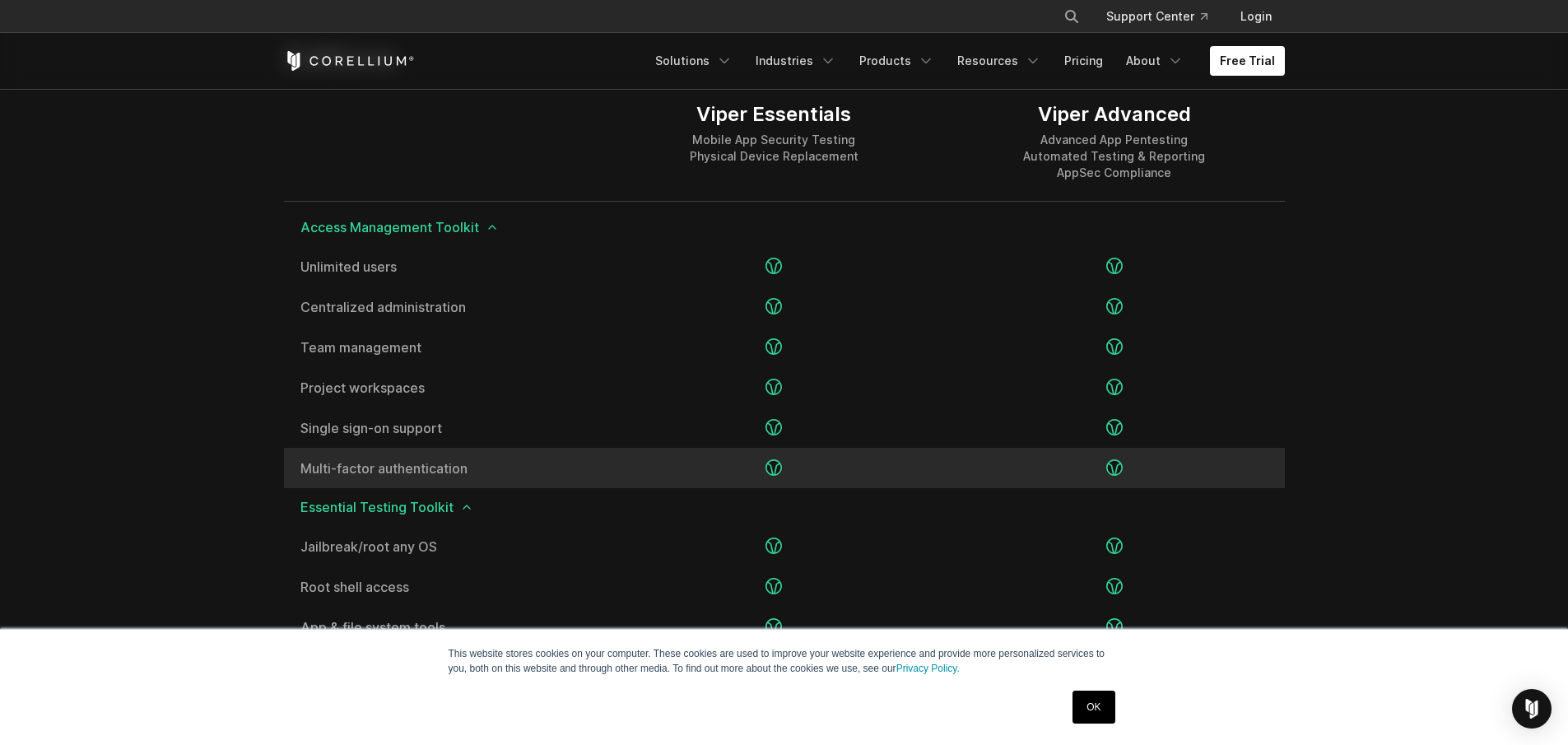
click at [821, 449] on div at bounding box center [773, 468] width 340 height 41
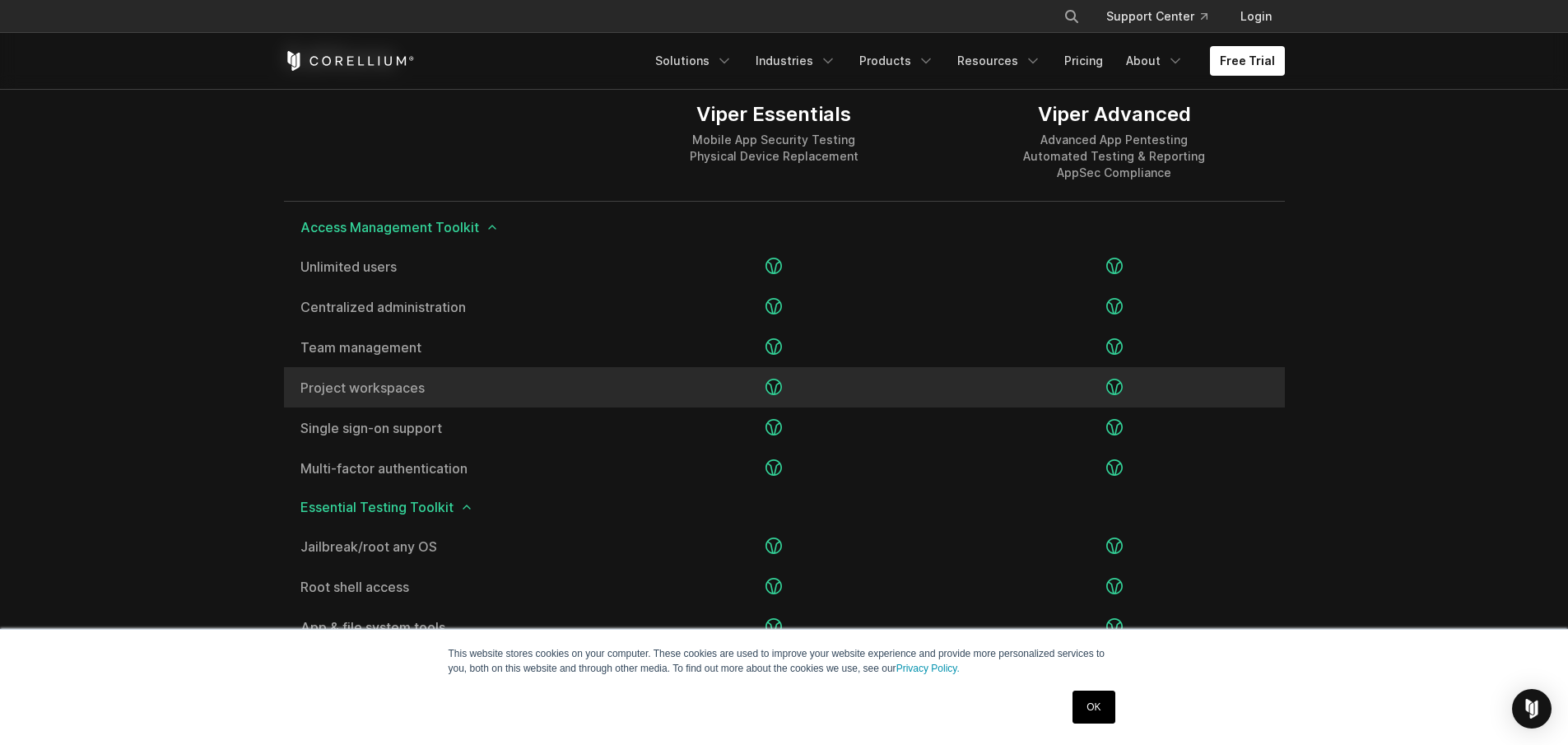
click at [831, 406] on div at bounding box center [773, 387] width 340 height 41
click at [834, 372] on div at bounding box center [773, 387] width 340 height 41
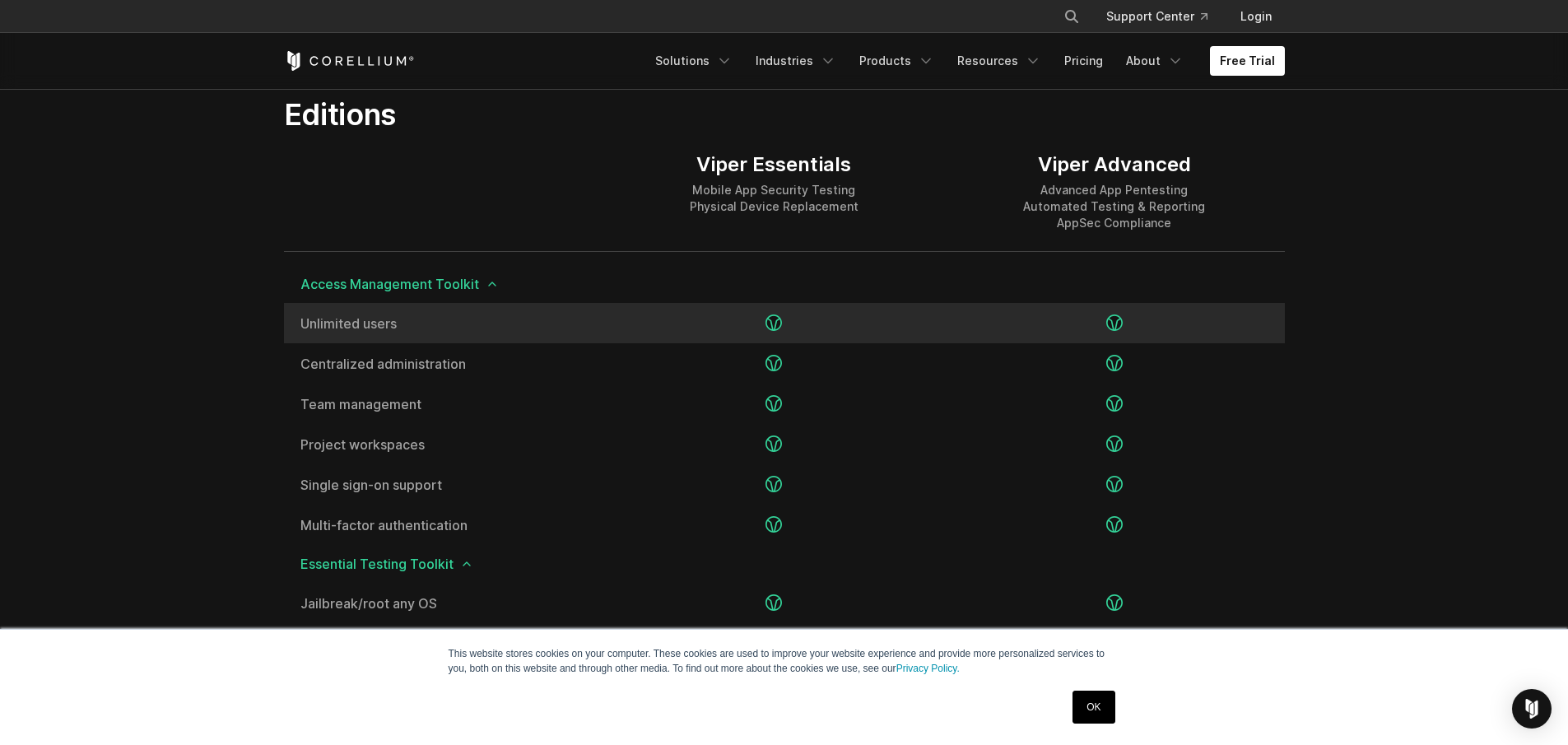
scroll to position [2038, 0]
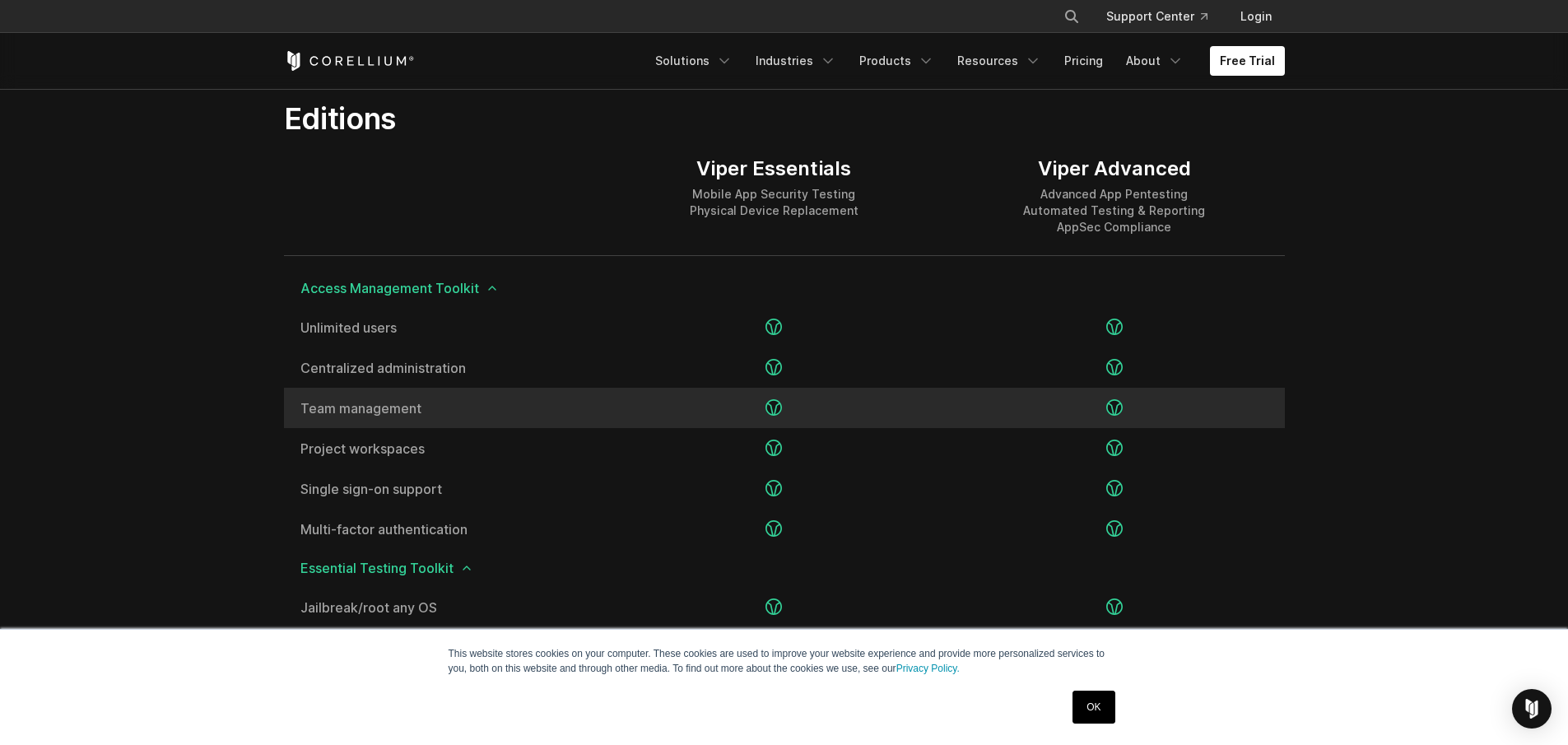
click at [827, 402] on div at bounding box center [773, 408] width 340 height 41
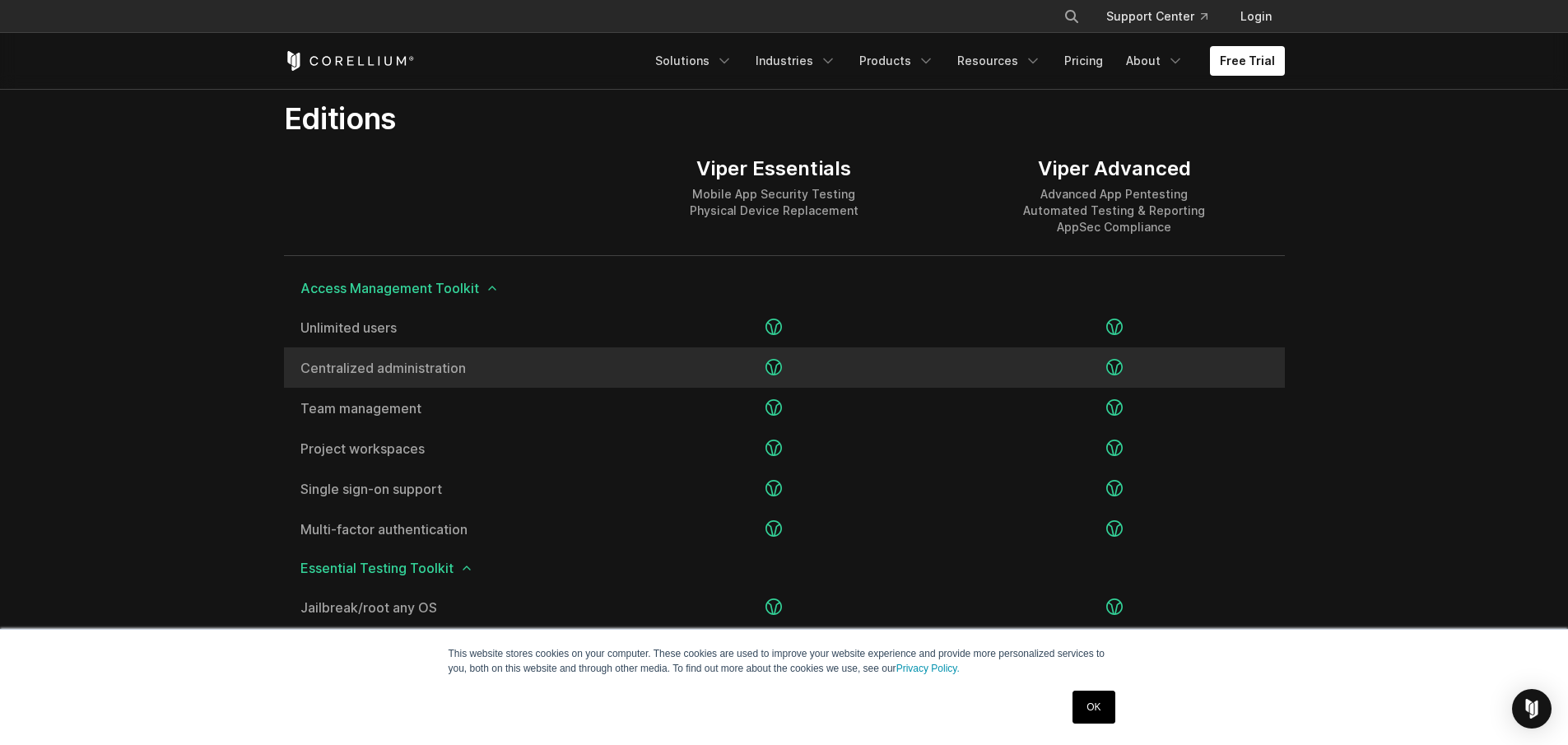
click at [825, 372] on div at bounding box center [773, 367] width 340 height 41
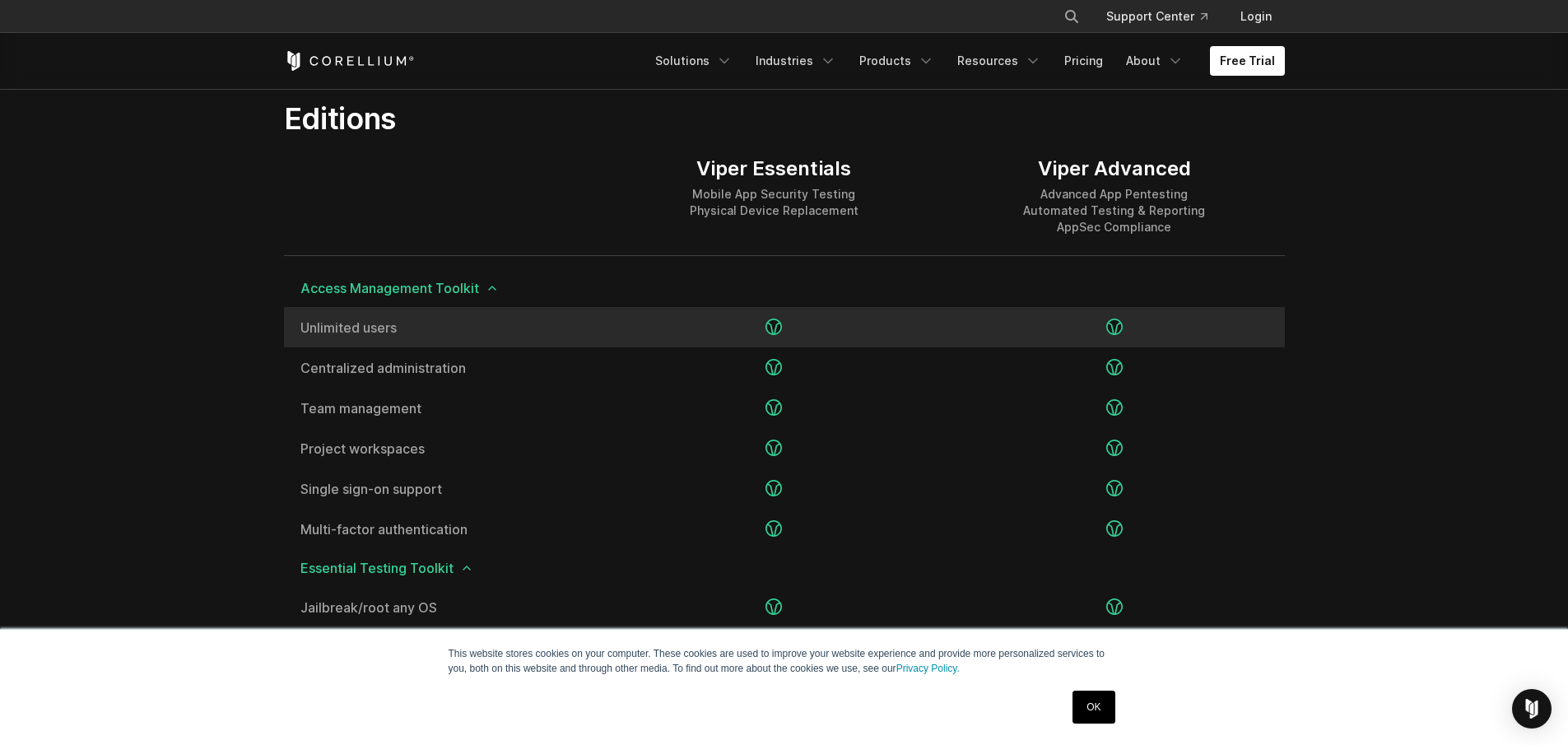
click at [820, 339] on div at bounding box center [773, 328] width 340 height 41
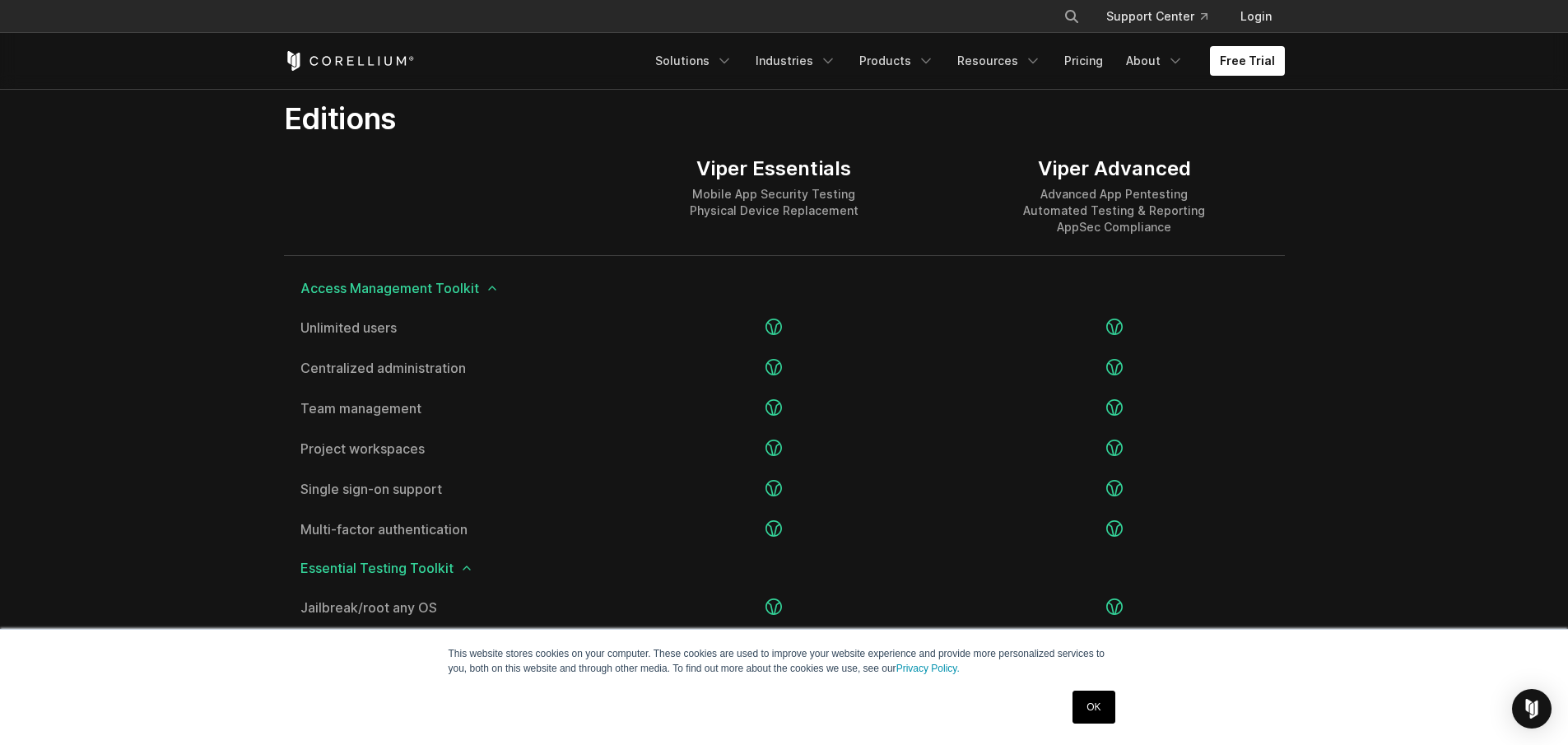
click at [495, 290] on icon at bounding box center [492, 288] width 14 height 14
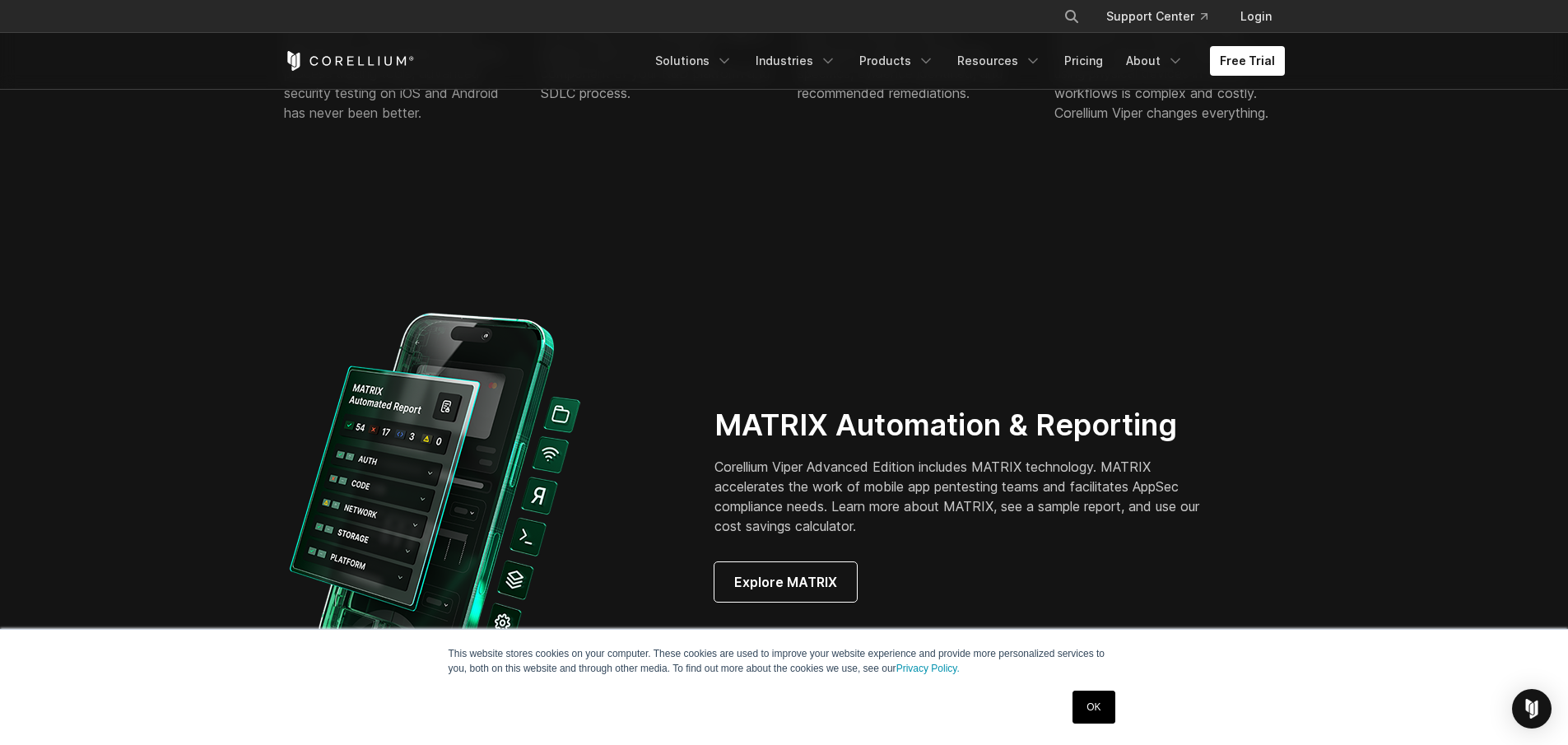
scroll to position [540, 0]
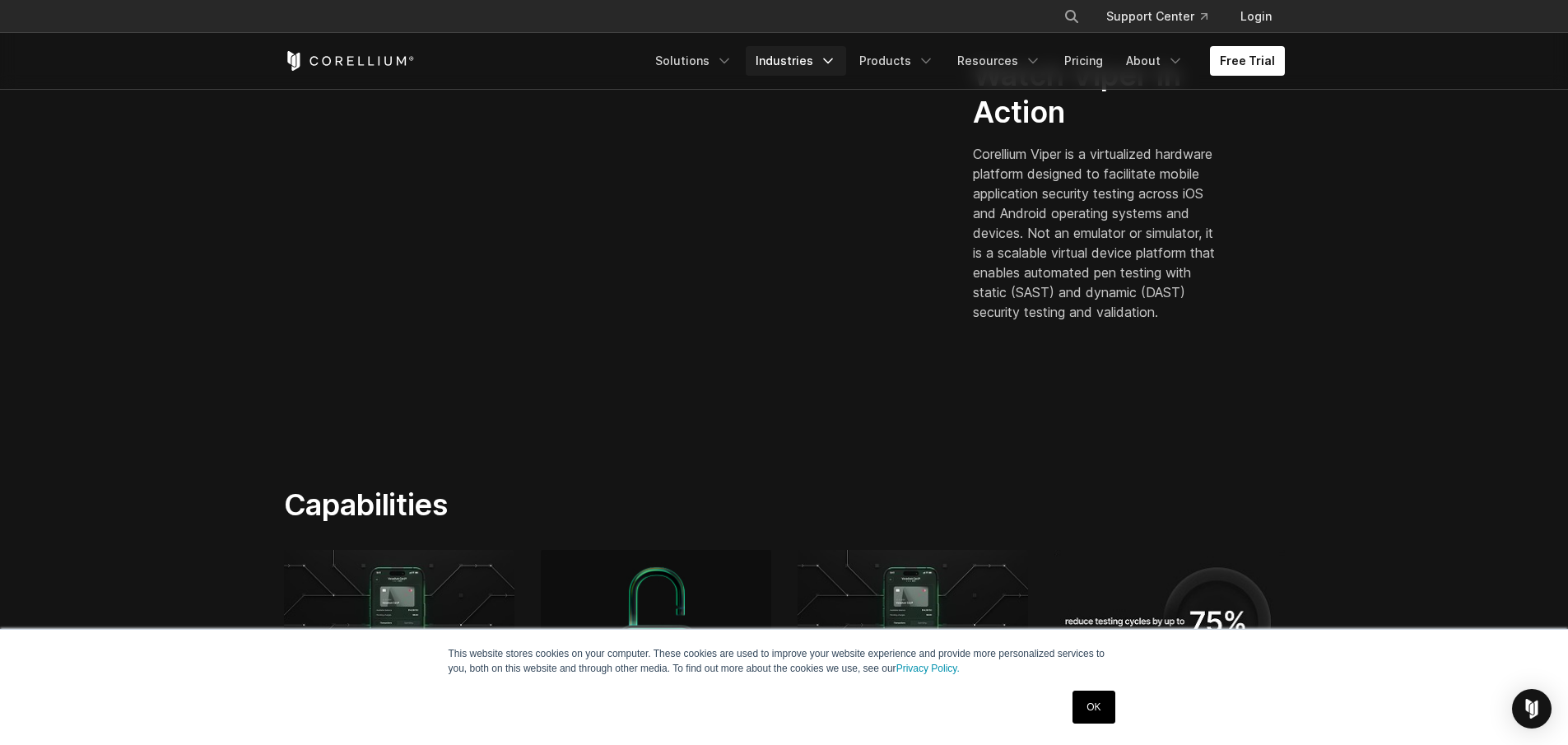
click at [825, 61] on link "Industries" at bounding box center [796, 60] width 101 height 30
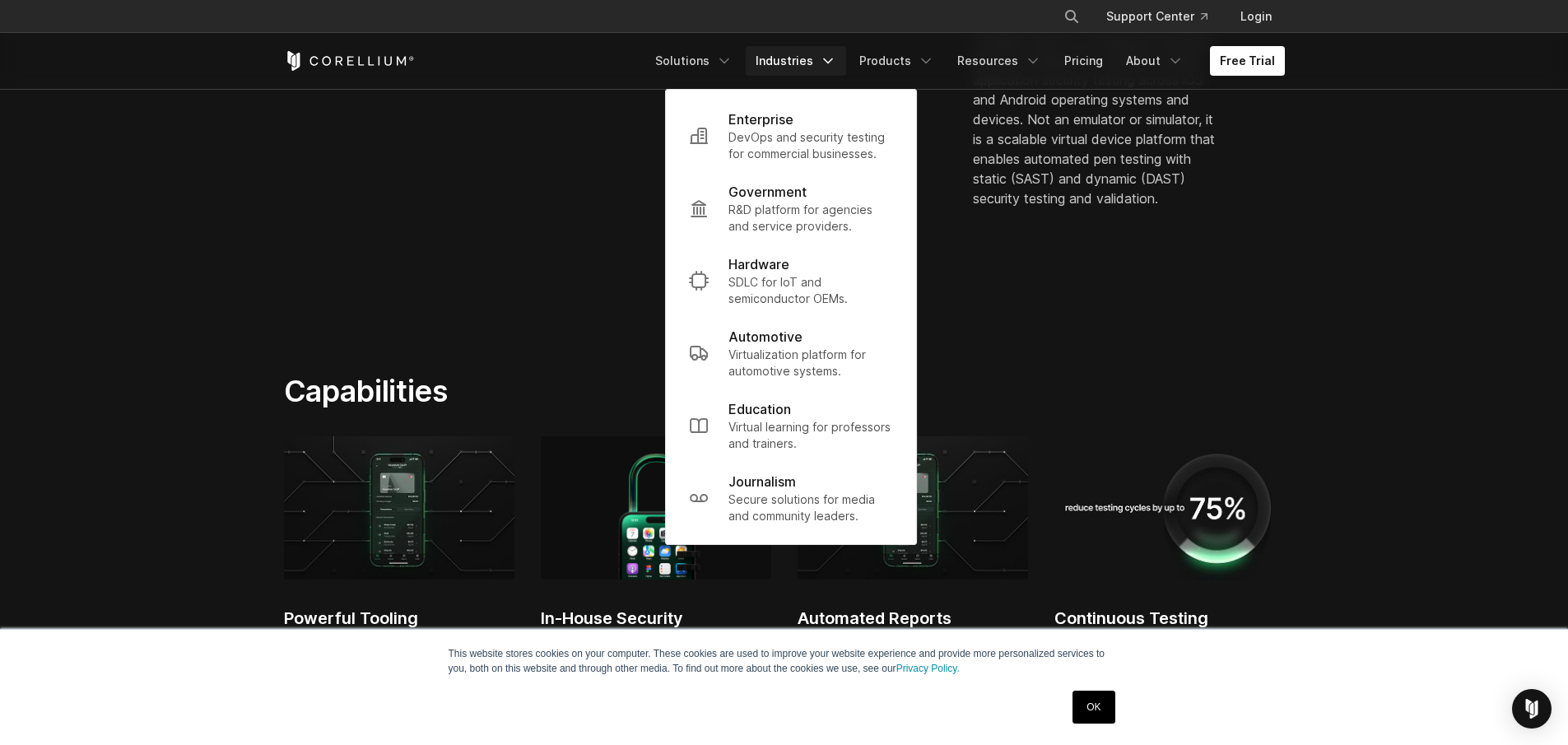
scroll to position [908, 0]
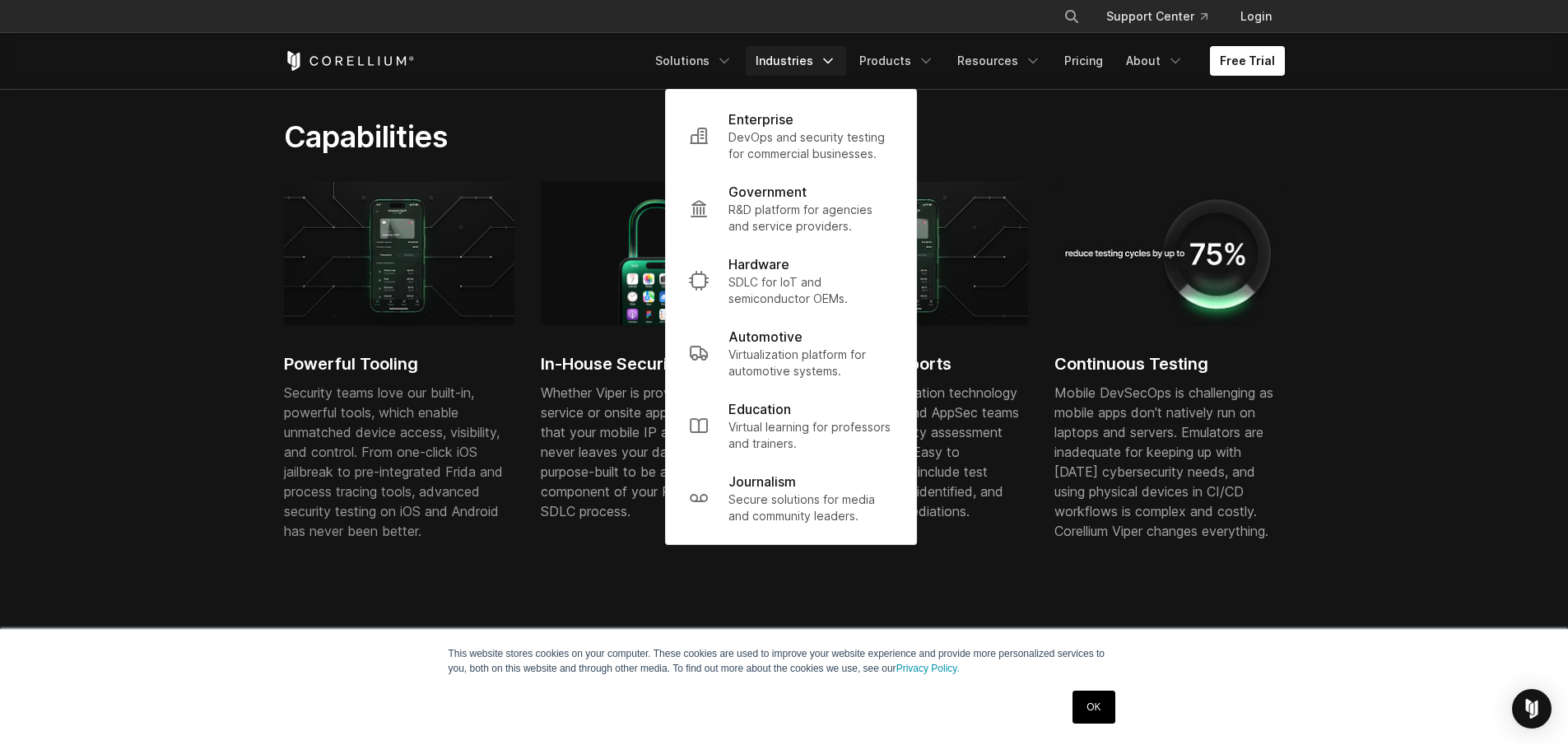
click at [1104, 355] on h2 "Continuous Testing" at bounding box center [1169, 363] width 230 height 25
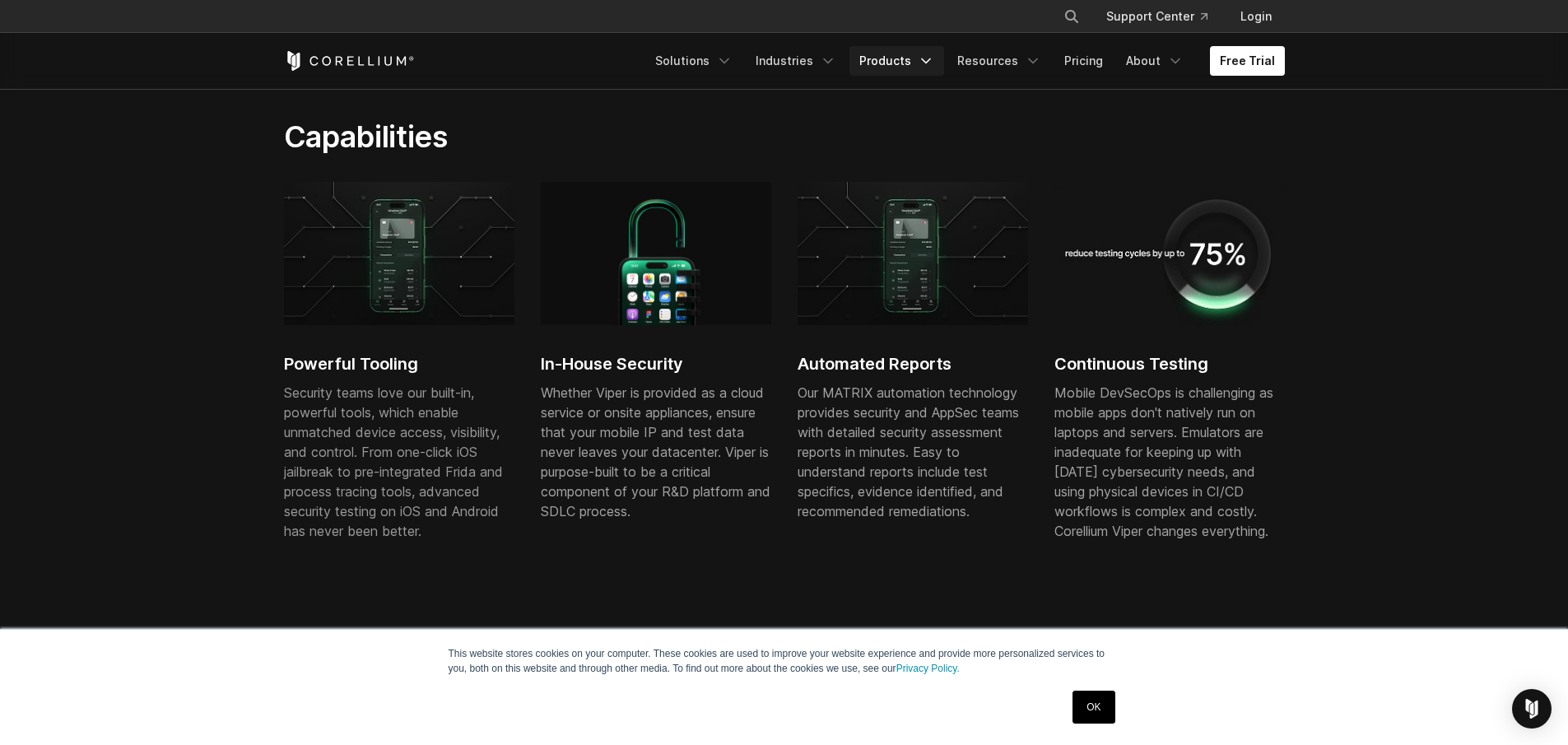
click at [920, 53] on link "Products" at bounding box center [897, 60] width 95 height 30
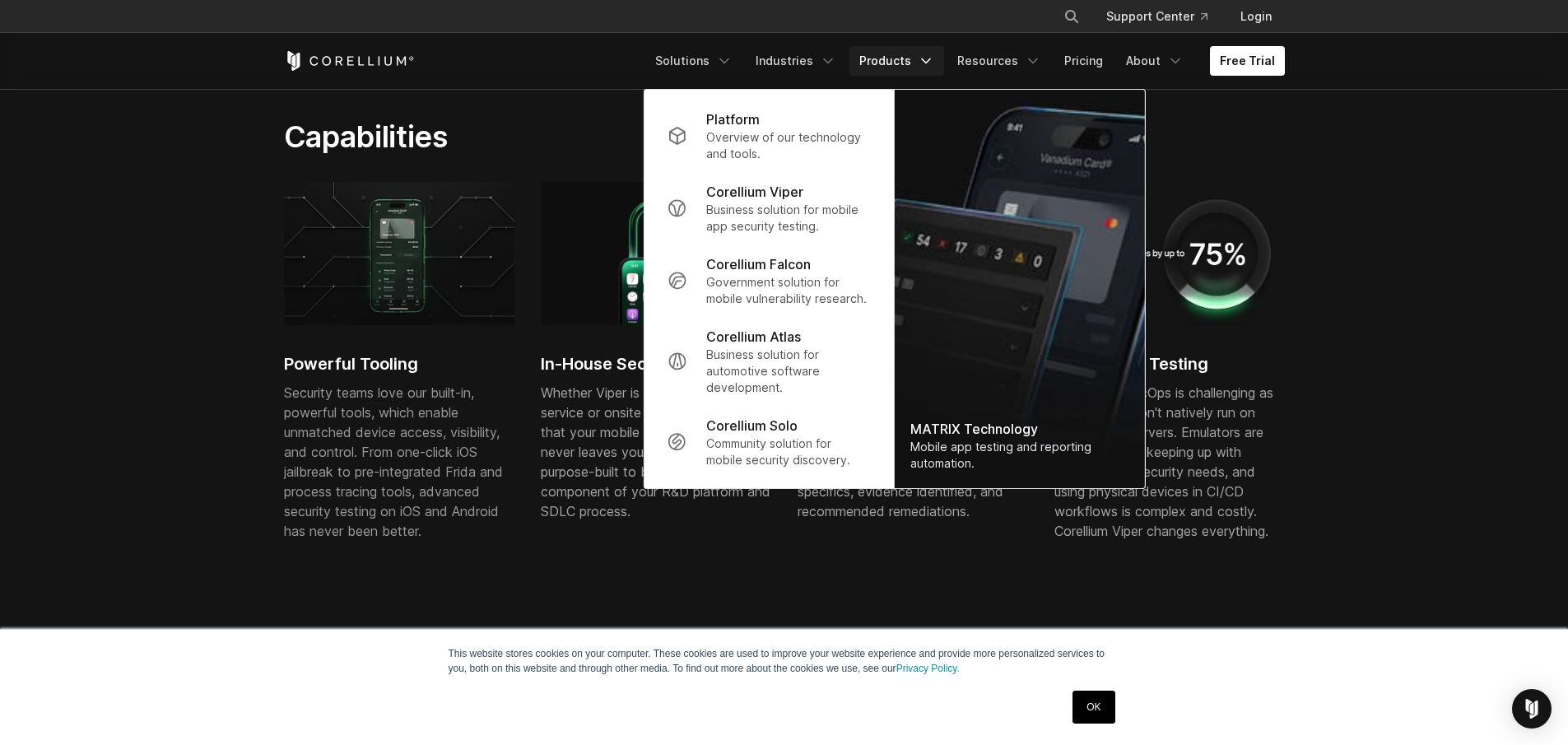
click at [1429, 221] on section "Capabilities Powerful Tooling Security teams love our built-in, powerful tools,…" at bounding box center [784, 367] width 1568 height 601
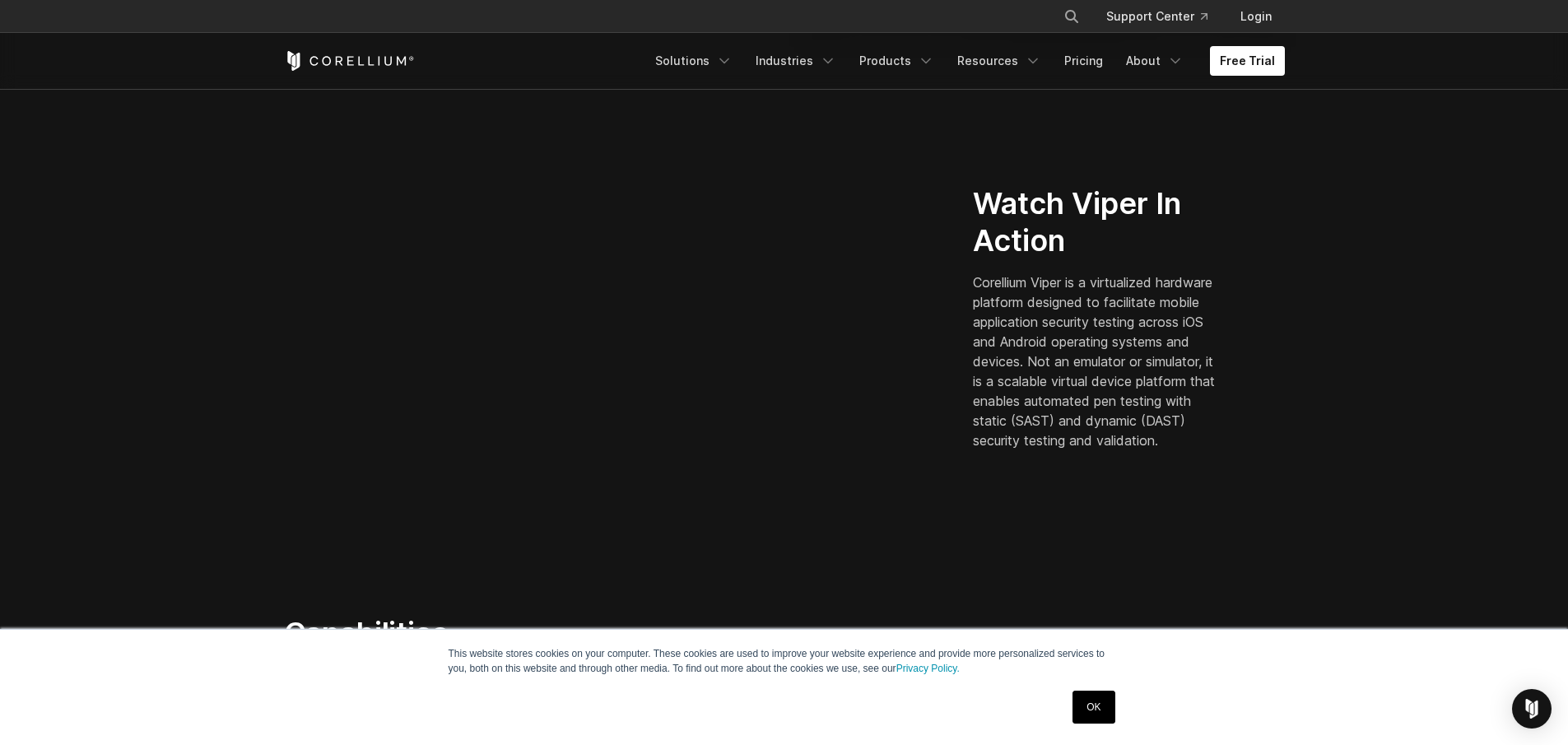
scroll to position [393, 0]
